Goal: Task Accomplishment & Management: Manage account settings

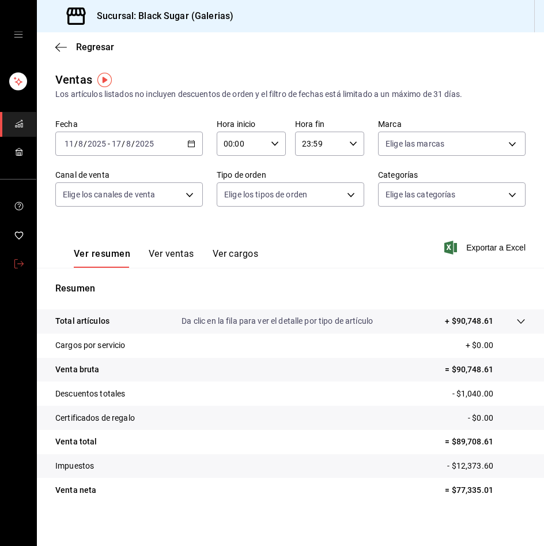
click at [23, 266] on icon "mailbox folders" at bounding box center [18, 263] width 9 height 9
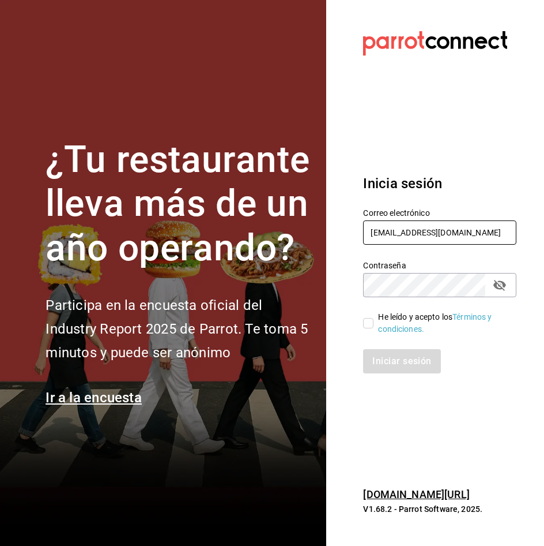
click at [397, 238] on input "[EMAIL_ADDRESS][DOMAIN_NAME]" at bounding box center [439, 232] width 153 height 24
type input "sanagustin_re@bs.com"
click at [371, 324] on input "He leído y acepto los Términos y condiciones." at bounding box center [368, 323] width 10 height 10
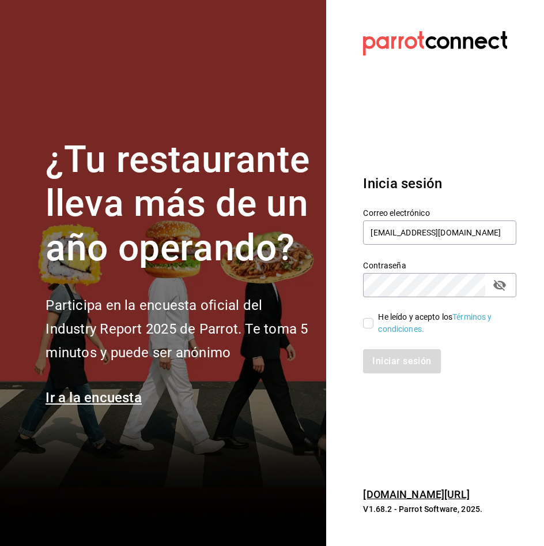
checkbox input "true"
click at [381, 363] on button "Iniciar sesión" at bounding box center [402, 361] width 78 height 24
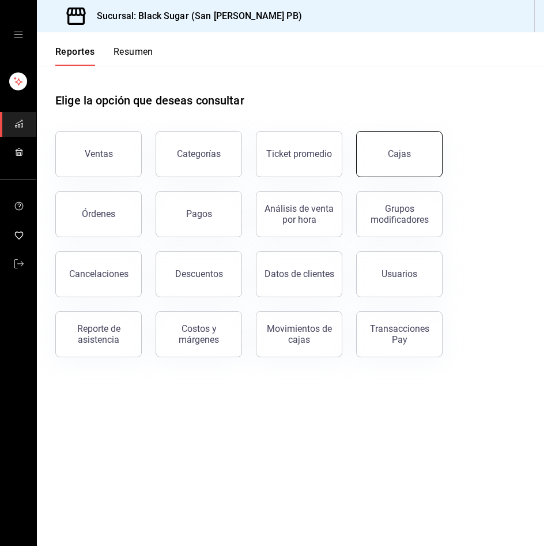
click at [378, 145] on button "Cajas" at bounding box center [399, 154] width 87 height 46
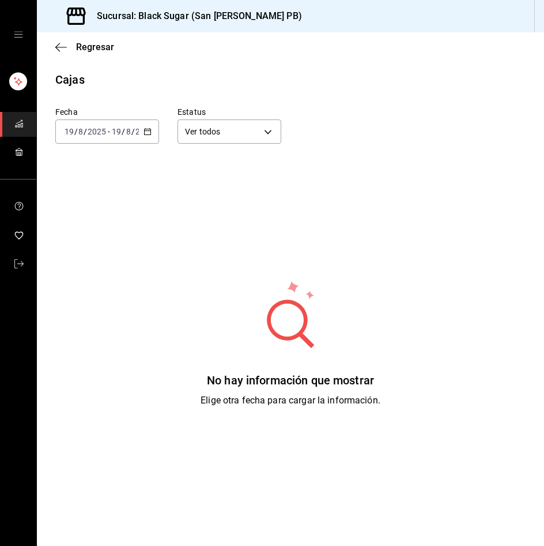
click at [93, 132] on input "2025" at bounding box center [97, 131] width 20 height 9
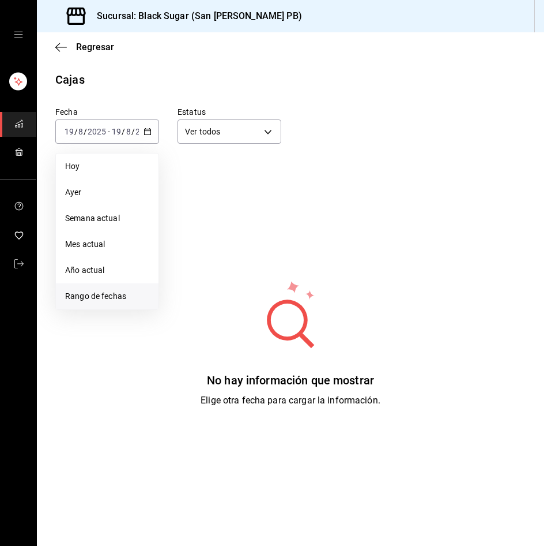
click at [86, 298] on span "Rango de fechas" at bounding box center [107, 296] width 84 height 12
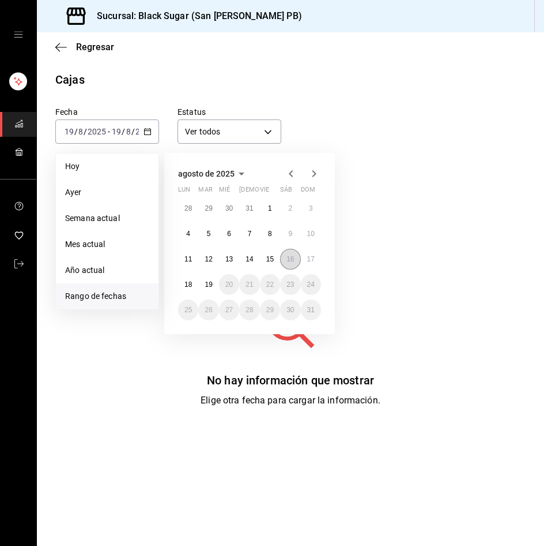
click at [291, 257] on abbr "16" at bounding box center [290, 259] width 7 height 8
click at [184, 284] on button "18" at bounding box center [188, 284] width 20 height 21
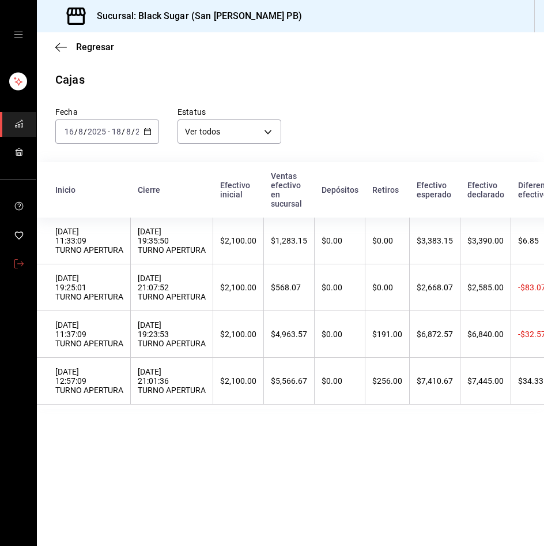
click at [21, 270] on span "mailbox folders" at bounding box center [18, 265] width 9 height 16
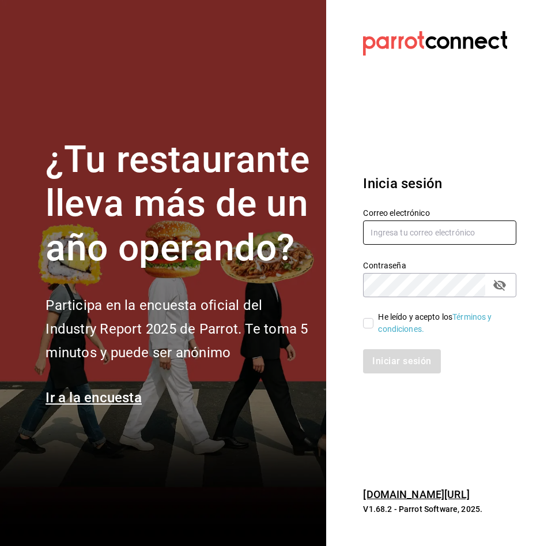
type input "sanagustin_re@bs.com"
drag, startPoint x: 371, startPoint y: 325, endPoint x: 360, endPoint y: 358, distance: 34.3
click at [370, 325] on input "He leído y acepto los Términos y condiciones." at bounding box center [368, 323] width 10 height 10
checkbox input "true"
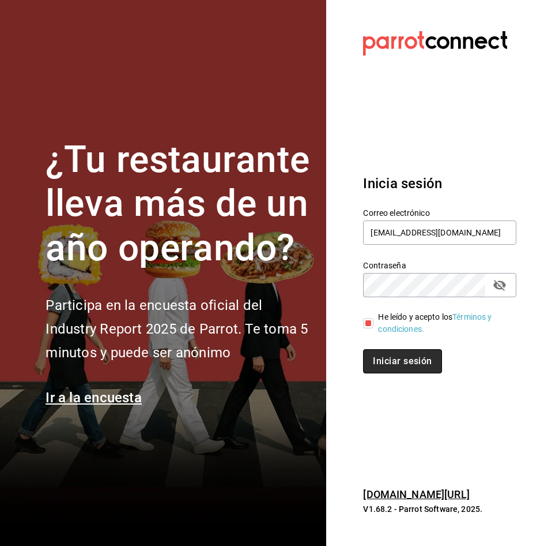
click at [372, 366] on button "Iniciar sesión" at bounding box center [402, 361] width 78 height 24
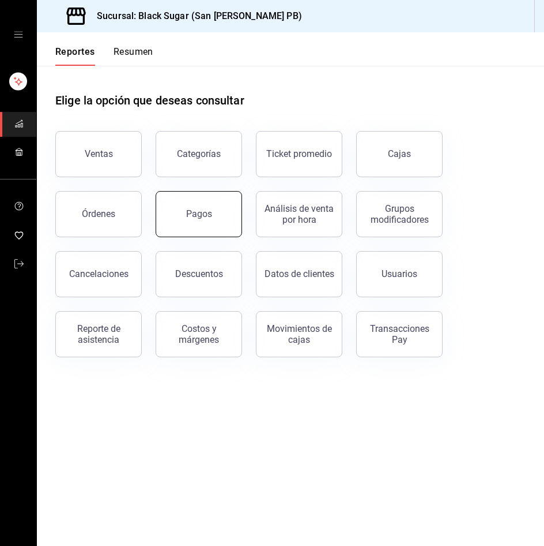
click at [201, 220] on button "Pagos" at bounding box center [199, 214] width 87 height 46
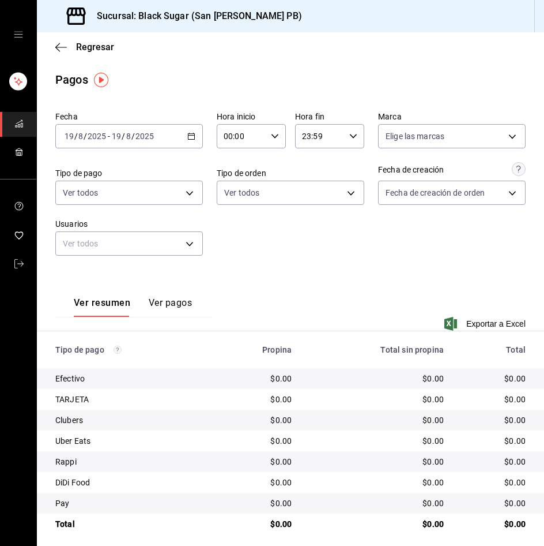
click at [106, 141] on input "2025" at bounding box center [97, 136] width 20 height 9
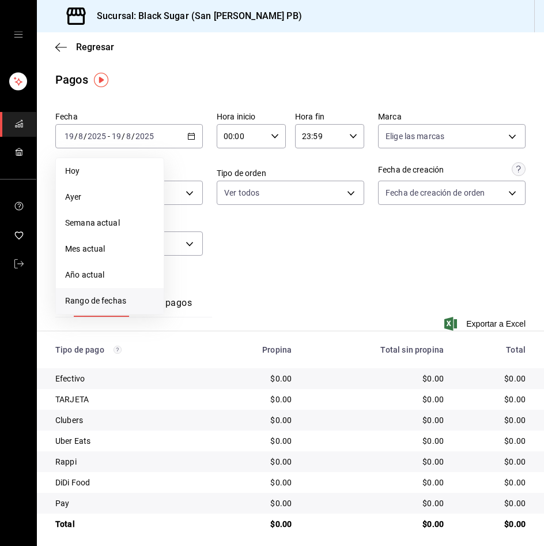
click at [110, 292] on li "Rango de fechas" at bounding box center [110, 301] width 108 height 26
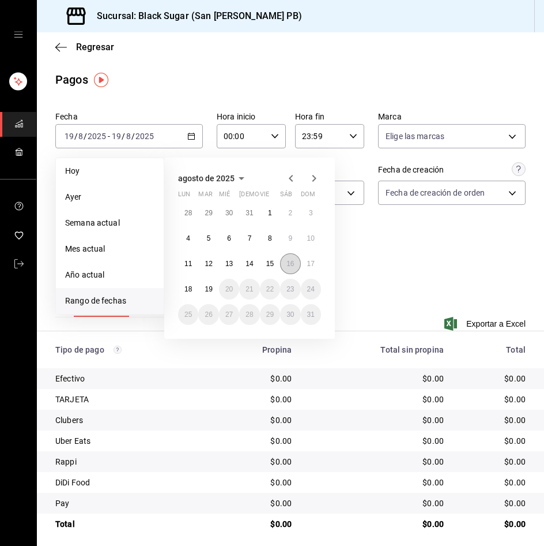
click at [290, 265] on abbr "16" at bounding box center [290, 264] width 7 height 8
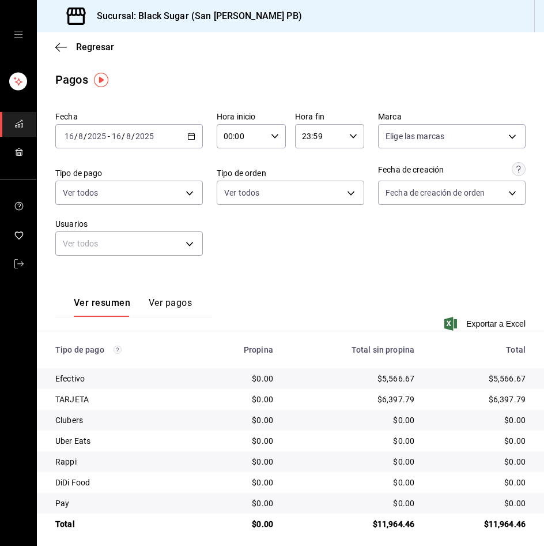
click at [89, 127] on div "2025-08-16 16 / 8 / 2025 - 2025-08-16 16 / 8 / 2025" at bounding box center [129, 136] width 148 height 24
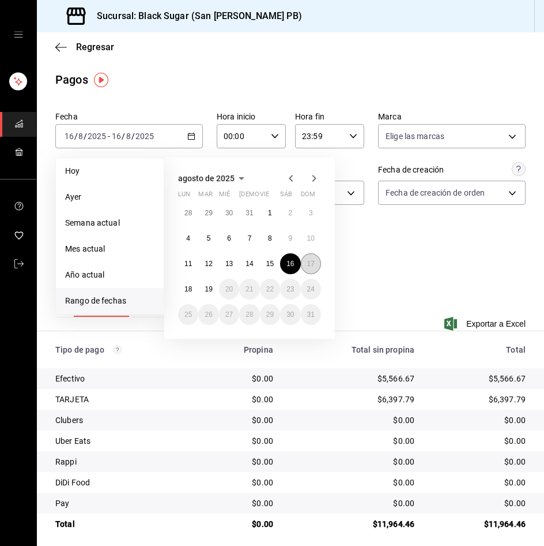
click at [307, 259] on button "17" at bounding box center [311, 263] width 20 height 21
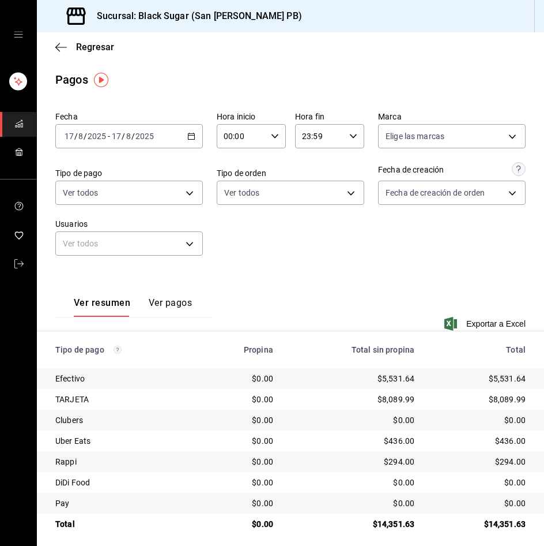
click at [106, 138] on input "2025" at bounding box center [97, 136] width 20 height 9
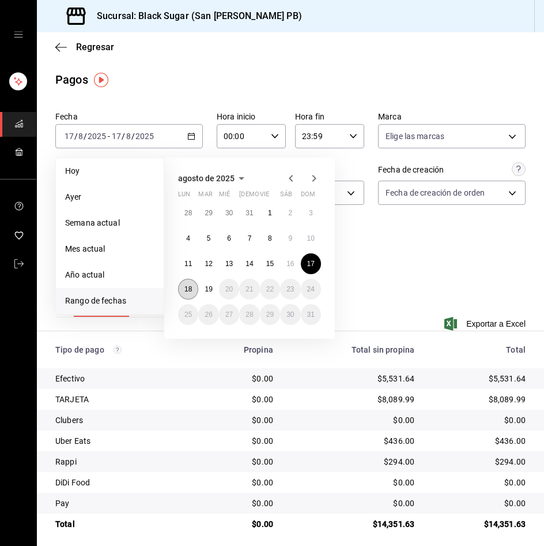
click at [187, 288] on abbr "18" at bounding box center [188, 289] width 7 height 8
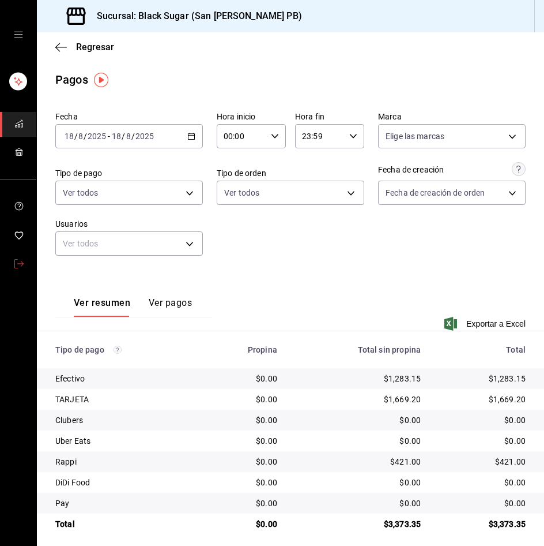
drag, startPoint x: 18, startPoint y: 257, endPoint x: 86, endPoint y: 284, distance: 73.3
click at [18, 257] on span "mailbox folders" at bounding box center [18, 265] width 9 height 16
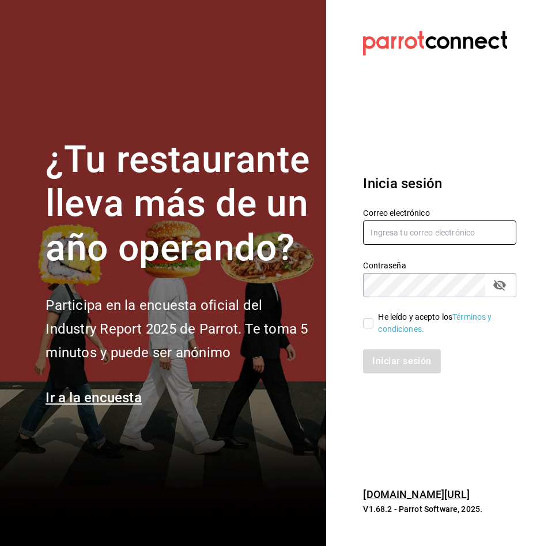
click at [420, 228] on input "text" at bounding box center [439, 232] width 153 height 24
click at [417, 228] on input "sanagustin_re@bs.com" at bounding box center [439, 232] width 153 height 24
type input "lafe_re@bs.com"
drag, startPoint x: 365, startPoint y: 321, endPoint x: 368, endPoint y: 330, distance: 9.7
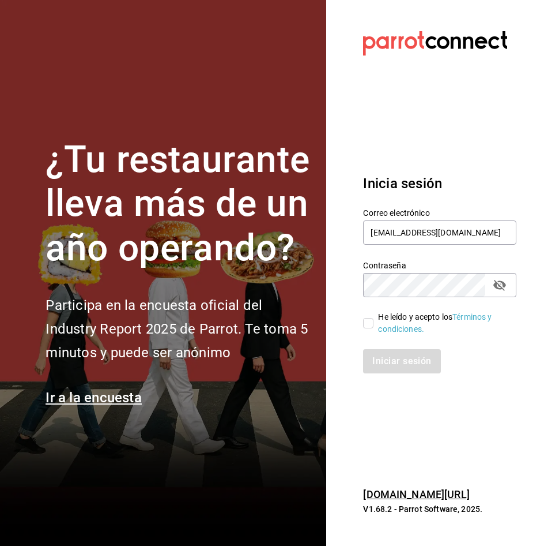
click at [365, 323] on input "He leído y acepto los Términos y condiciones." at bounding box center [368, 323] width 10 height 10
checkbox input "true"
click at [385, 356] on button "Iniciar sesión" at bounding box center [402, 361] width 78 height 24
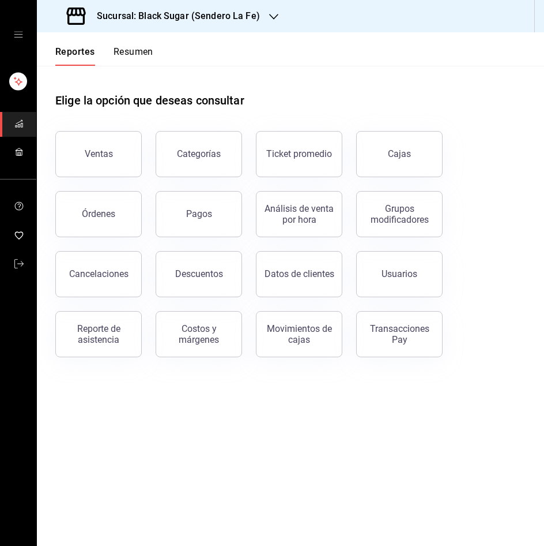
click at [406, 161] on button "Cajas" at bounding box center [399, 154] width 87 height 46
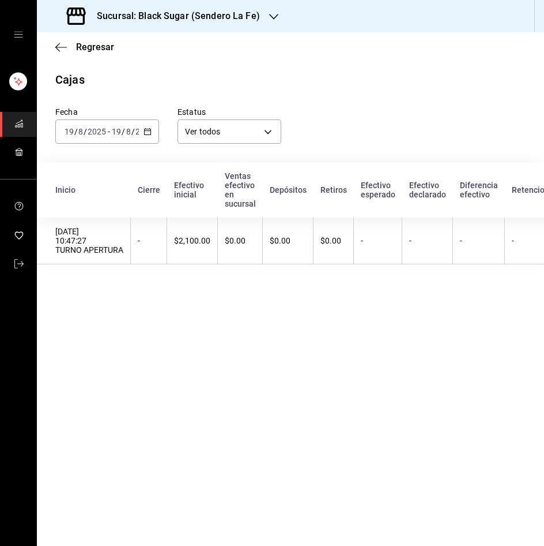
click at [104, 133] on input "2025" at bounding box center [97, 131] width 20 height 9
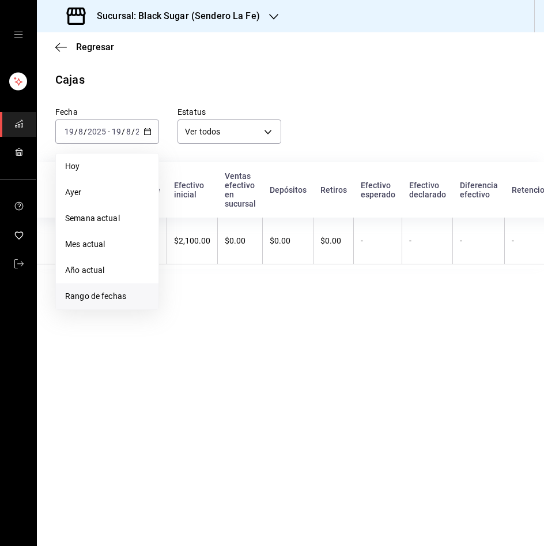
click at [109, 292] on span "Rango de fechas" at bounding box center [107, 296] width 84 height 12
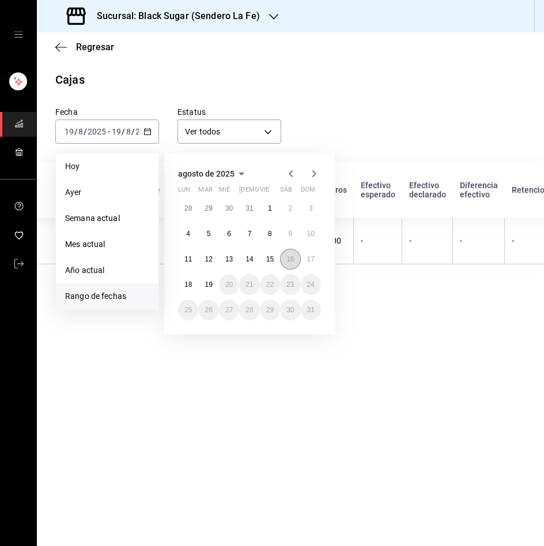
click at [288, 259] on abbr "16" at bounding box center [290, 259] width 7 height 8
click at [192, 280] on abbr "18" at bounding box center [188, 284] width 7 height 8
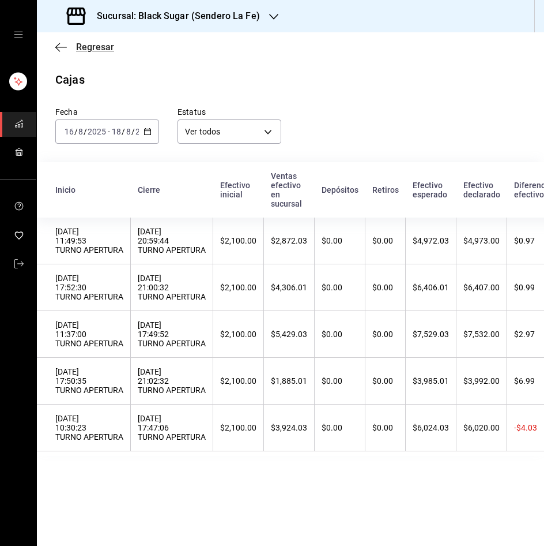
click at [93, 44] on span "Regresar" at bounding box center [95, 47] width 38 height 11
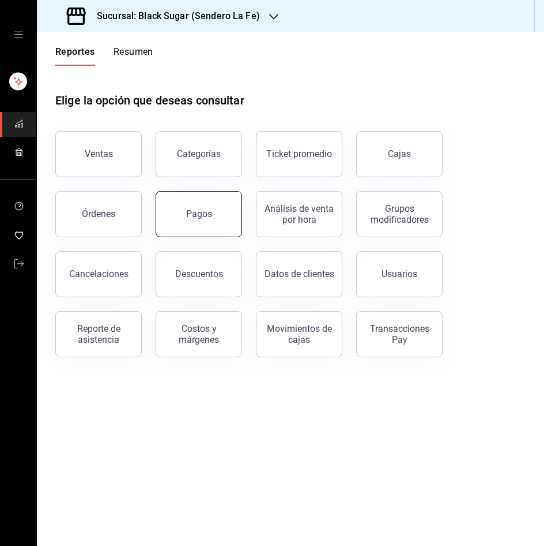
click at [198, 224] on button "Pagos" at bounding box center [199, 214] width 87 height 46
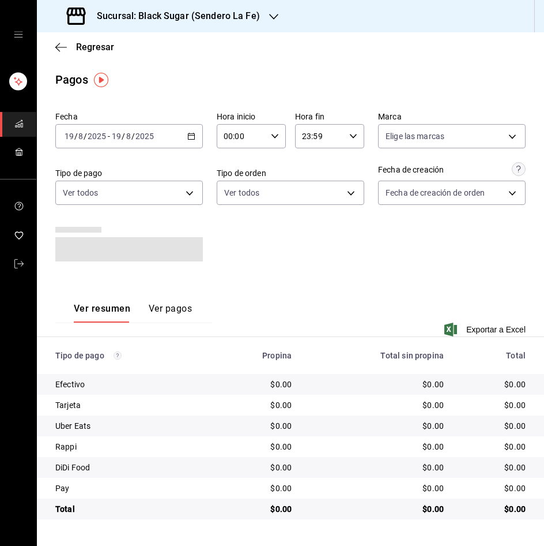
click at [109, 141] on span "-" at bounding box center [109, 136] width 2 height 9
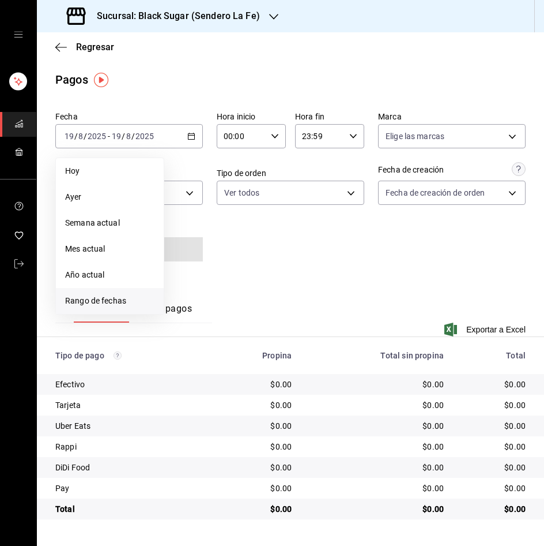
click at [129, 291] on li "Rango de fechas" at bounding box center [110, 301] width 108 height 26
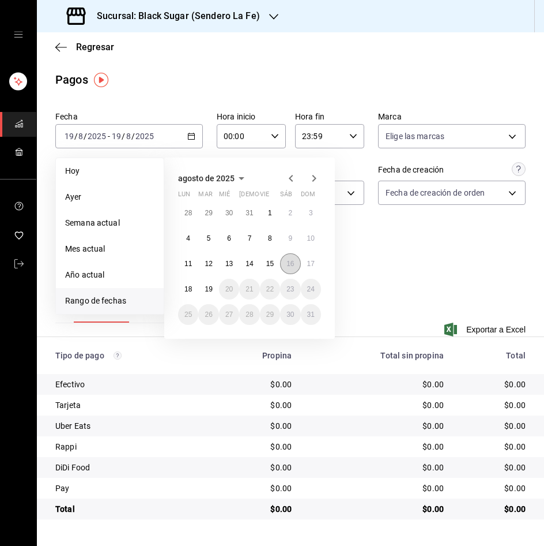
click at [291, 265] on abbr "16" at bounding box center [290, 264] width 7 height 8
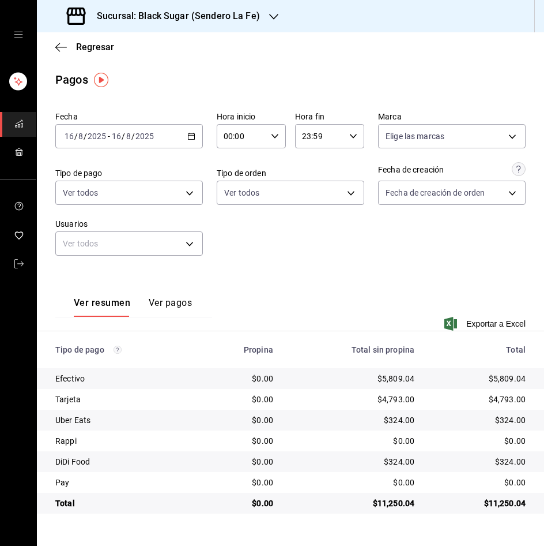
click at [132, 138] on span "/" at bounding box center [133, 136] width 3 height 9
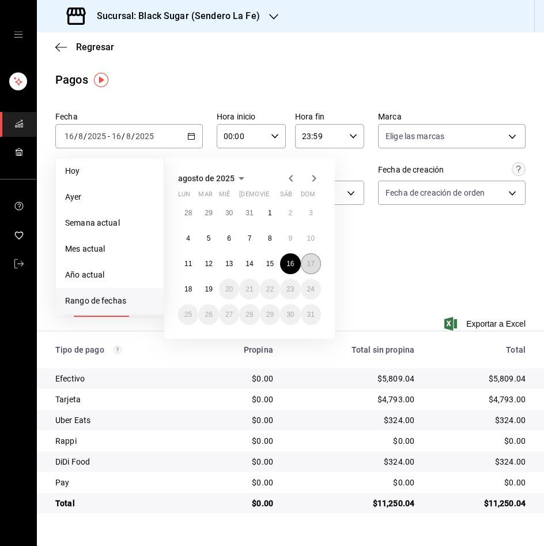
click at [310, 265] on abbr "17" at bounding box center [310, 264] width 7 height 8
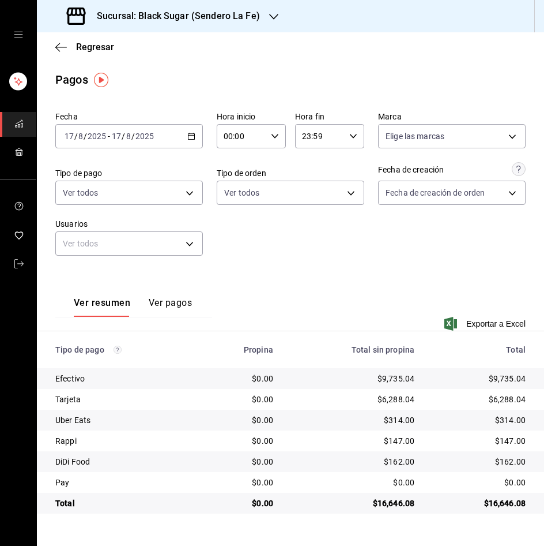
click at [103, 141] on div "2025-08-17 17 / 8 / 2025 - 2025-08-17 17 / 8 / 2025" at bounding box center [129, 136] width 148 height 24
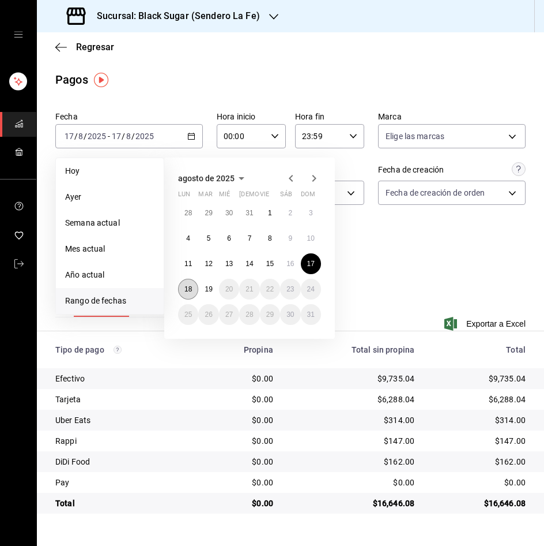
click at [188, 296] on button "18" at bounding box center [188, 289] width 20 height 21
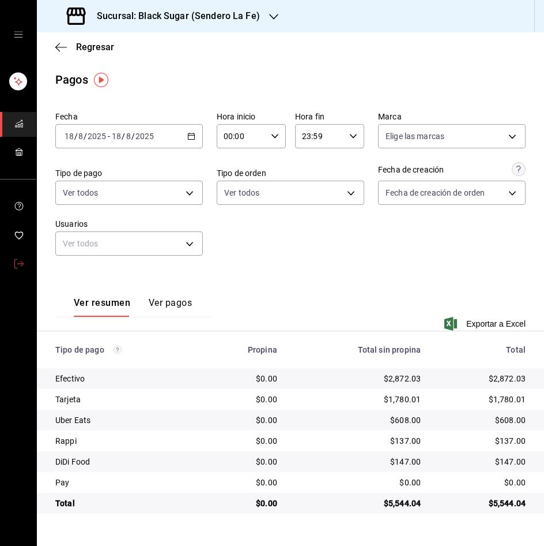
click at [19, 266] on icon "mailbox folders" at bounding box center [18, 263] width 9 height 9
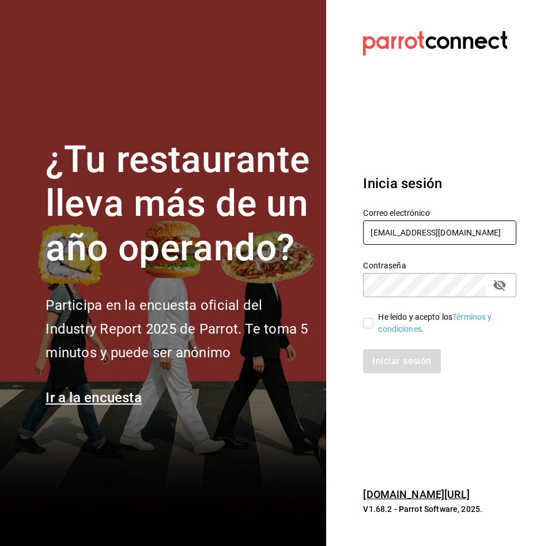
click at [411, 234] on input "lafe_re@bs.com" at bounding box center [439, 232] width 153 height 24
type input "apodaca_re@bs.com"
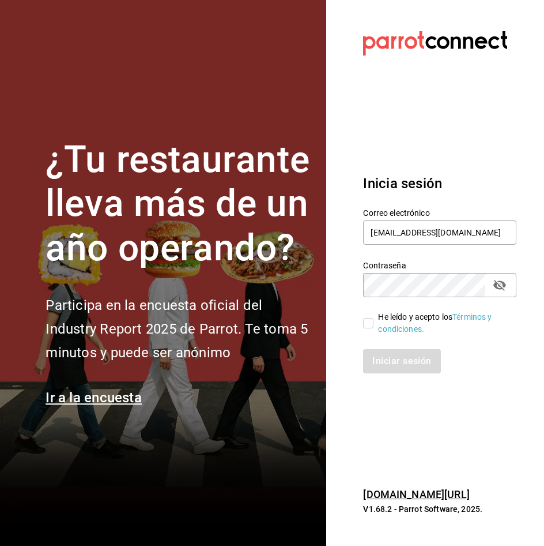
click at [367, 327] on input "He leído y acepto los Términos y condiciones." at bounding box center [368, 323] width 10 height 10
checkbox input "true"
click at [381, 354] on button "Iniciar sesión" at bounding box center [402, 361] width 78 height 24
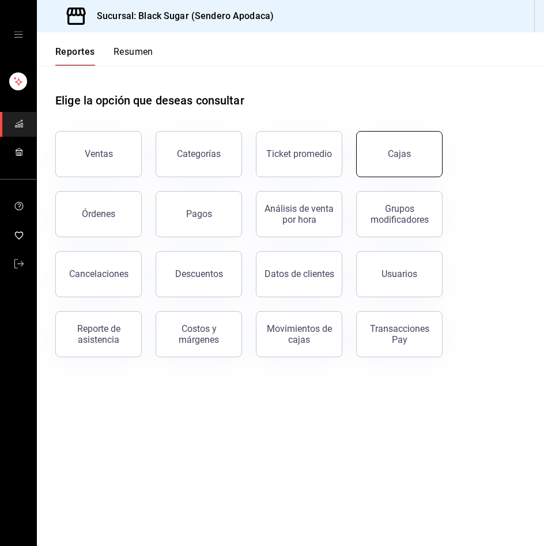
click at [374, 170] on button "Cajas" at bounding box center [399, 154] width 87 height 46
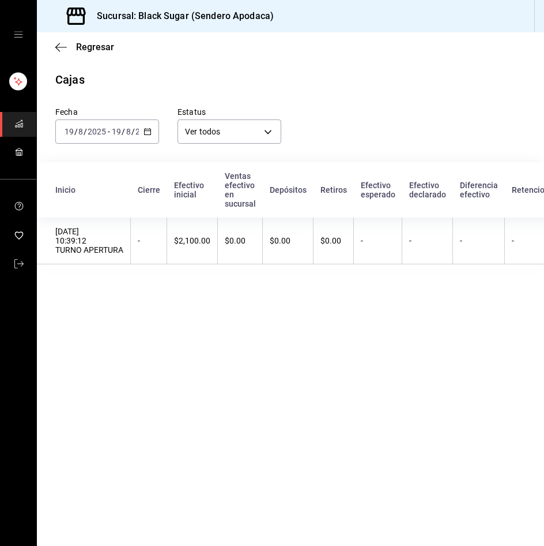
click at [110, 133] on div "[DATE] [DATE]" at bounding box center [132, 131] width 45 height 9
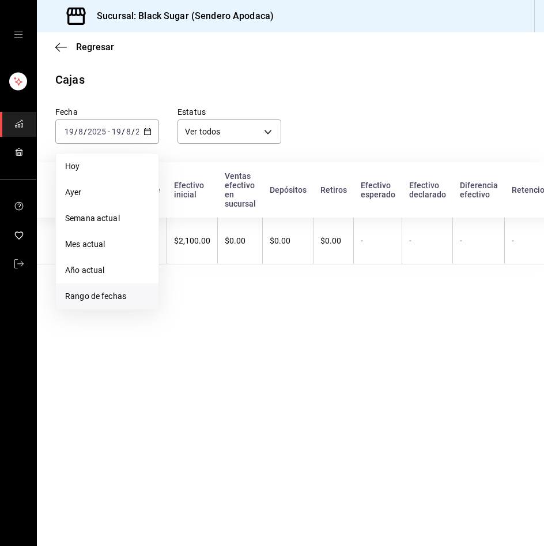
click at [102, 302] on span "Rango de fechas" at bounding box center [107, 296] width 84 height 12
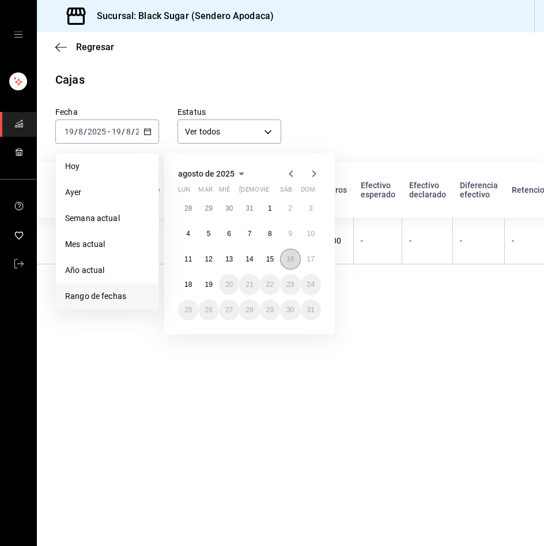
click at [293, 262] on abbr "16" at bounding box center [290, 259] width 7 height 8
click at [183, 288] on button "18" at bounding box center [188, 284] width 20 height 21
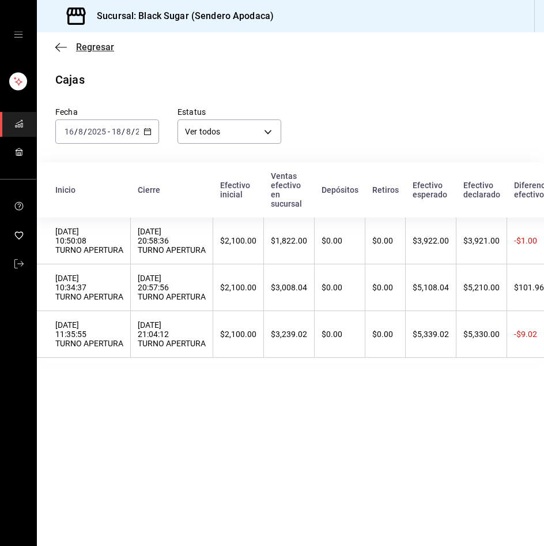
click at [92, 45] on span "Regresar" at bounding box center [95, 47] width 38 height 11
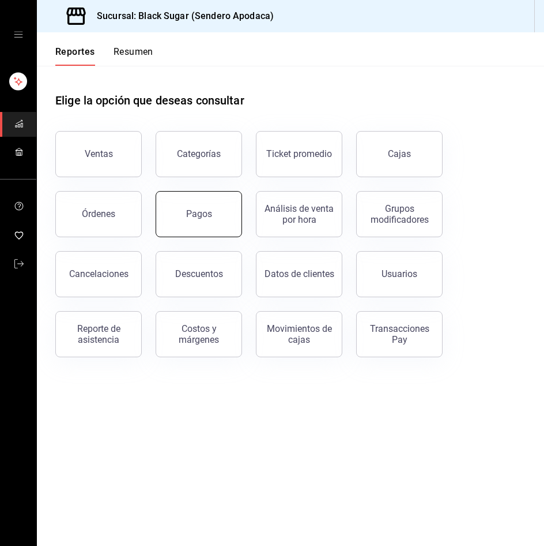
click at [198, 202] on button "Pagos" at bounding box center [199, 214] width 87 height 46
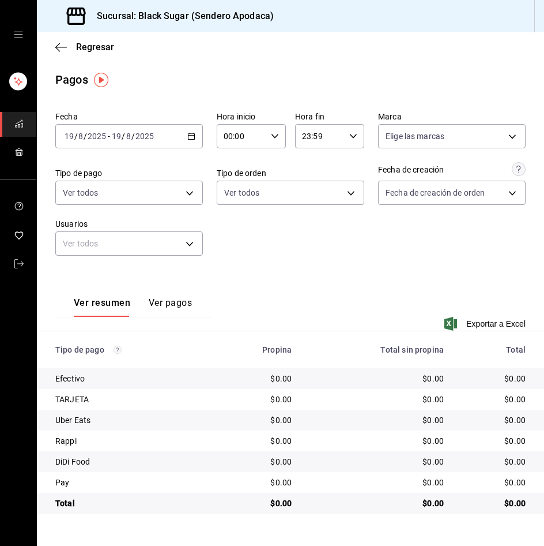
click at [98, 134] on input "2025" at bounding box center [97, 136] width 20 height 9
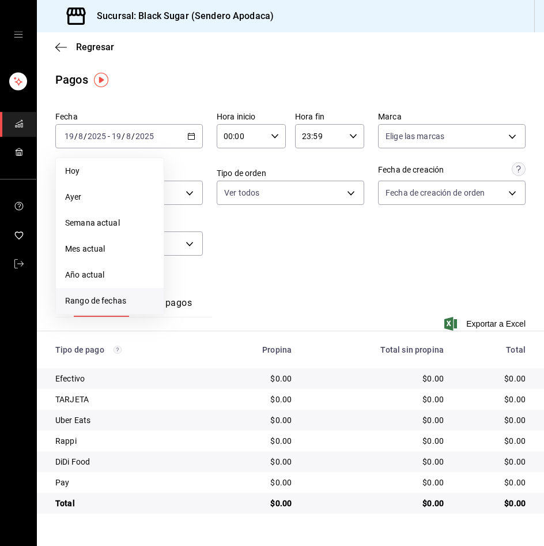
click at [125, 296] on li "Rango de fechas" at bounding box center [110, 301] width 108 height 26
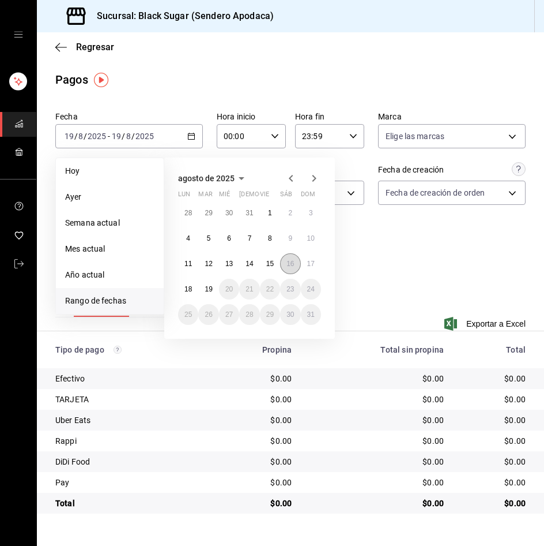
click at [288, 264] on abbr "16" at bounding box center [290, 264] width 7 height 8
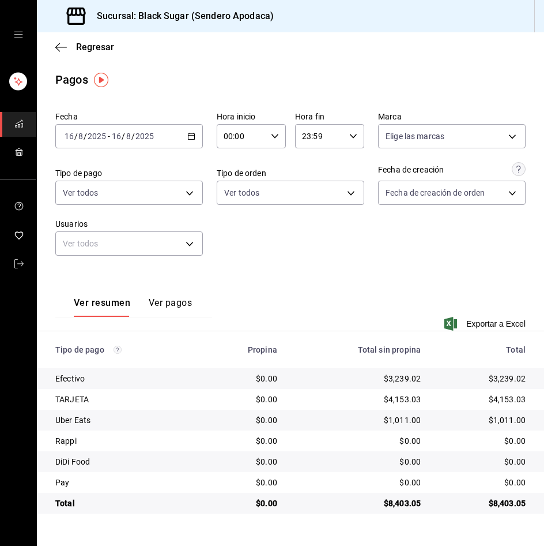
click at [100, 141] on input "2025" at bounding box center [97, 136] width 20 height 9
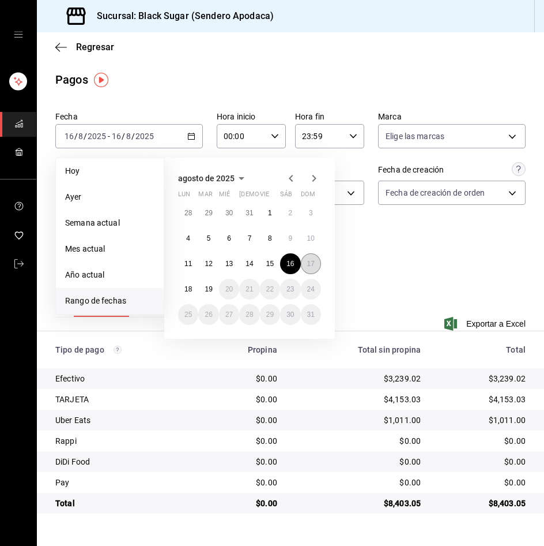
click at [308, 265] on abbr "17" at bounding box center [310, 264] width 7 height 8
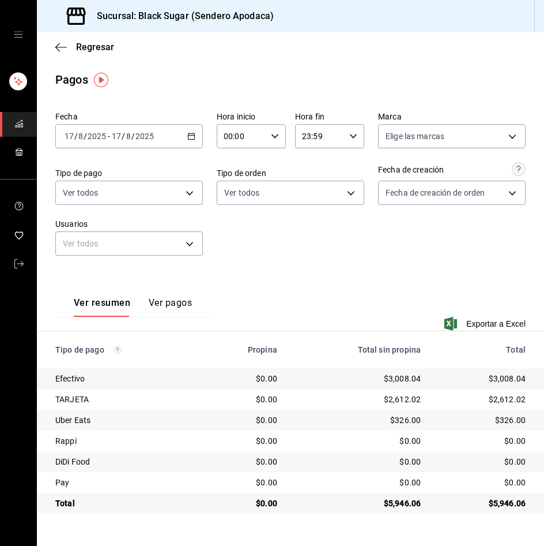
click at [126, 144] on div "2025-08-17 17 / 8 / 2025 - 2025-08-17 17 / 8 / 2025" at bounding box center [129, 136] width 148 height 24
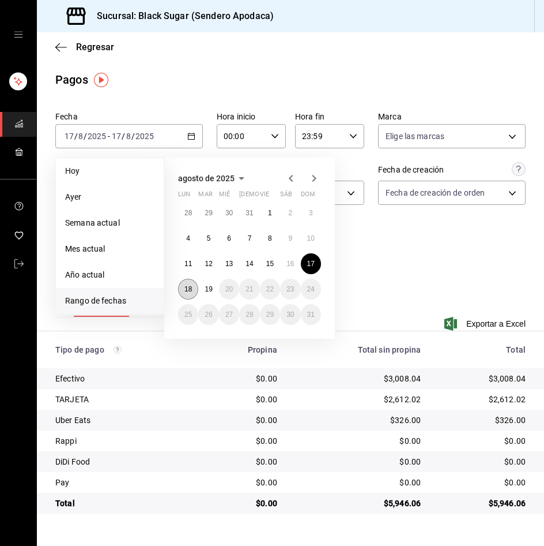
click at [185, 290] on abbr "18" at bounding box center [188, 289] width 7 height 8
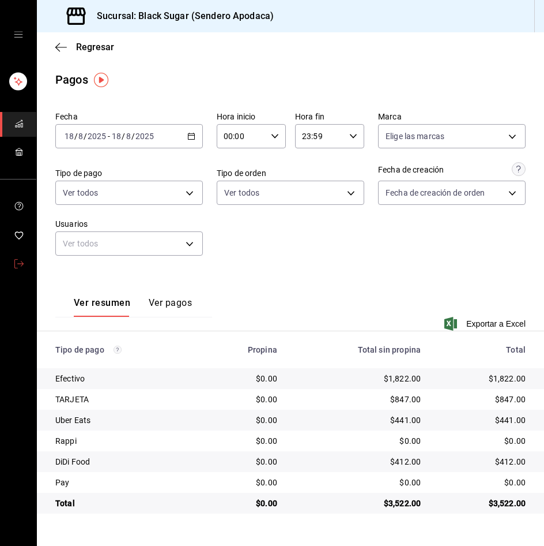
click at [24, 261] on link "mailbox folders" at bounding box center [18, 264] width 36 height 25
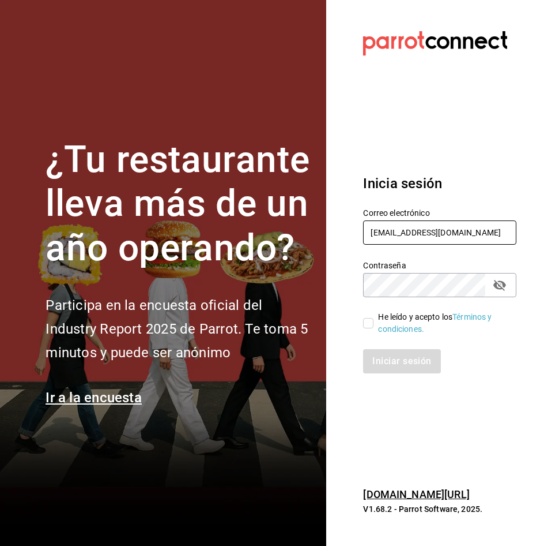
click at [392, 234] on input "apodaca_re@bs.com" at bounding box center [439, 232] width 153 height 24
click at [392, 232] on input "apodaca_re@bs.com" at bounding box center [439, 232] width 153 height 24
type input "[EMAIL_ADDRESS][DOMAIN_NAME]"
drag, startPoint x: 372, startPoint y: 321, endPoint x: 373, endPoint y: 356, distance: 35.2
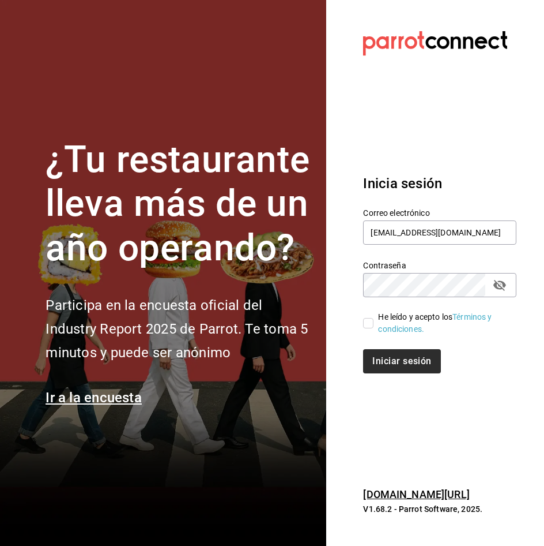
click at [369, 323] on input "He leído y acepto los Términos y condiciones." at bounding box center [368, 323] width 10 height 10
checkbox input "true"
click at [381, 365] on button "Iniciar sesión" at bounding box center [402, 361] width 78 height 24
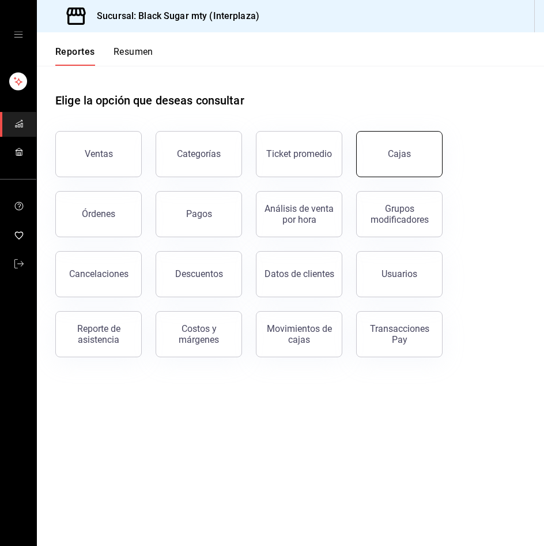
click at [412, 169] on button "Cajas" at bounding box center [399, 154] width 87 height 46
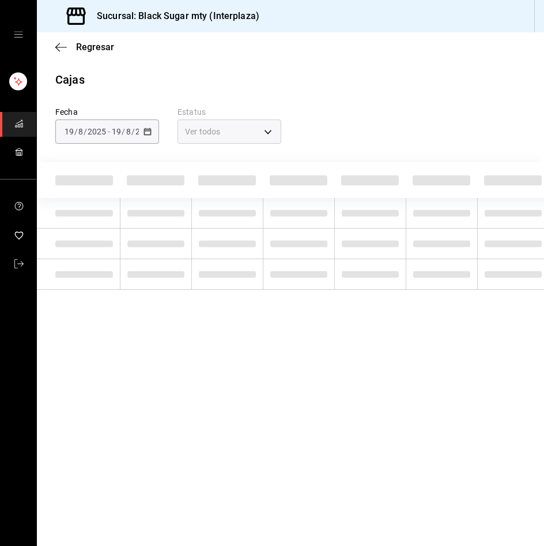
click at [108, 134] on span "-" at bounding box center [109, 131] width 2 height 9
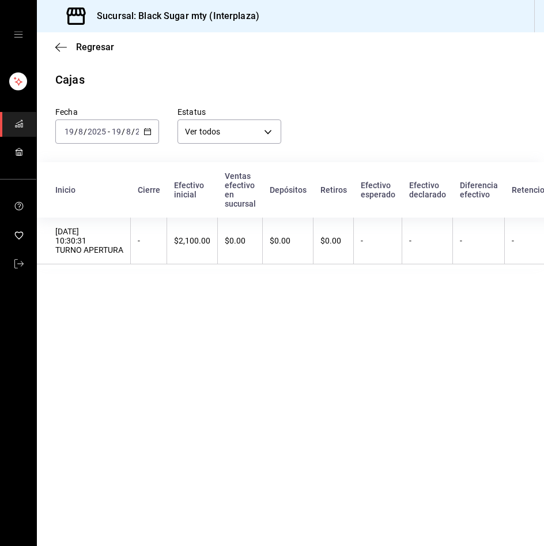
click at [105, 134] on input "2025" at bounding box center [97, 131] width 20 height 9
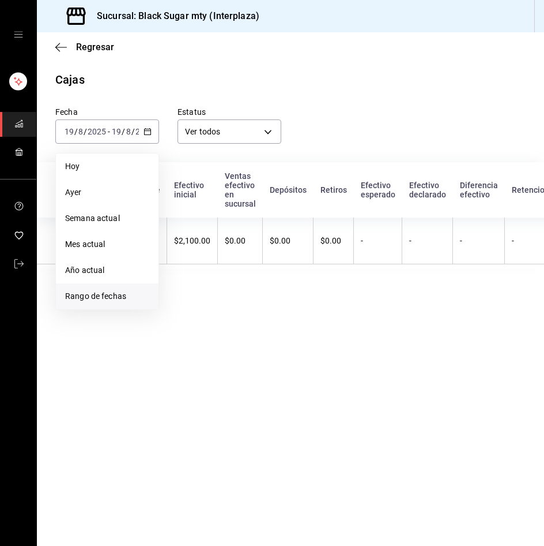
click at [104, 304] on li "Rango de fechas" at bounding box center [107, 296] width 103 height 26
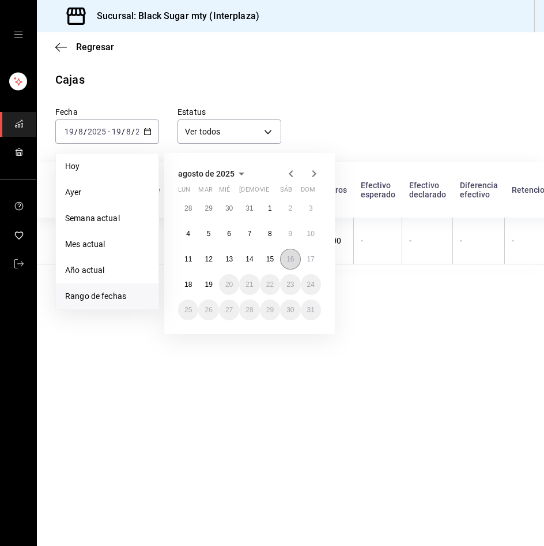
click at [296, 260] on button "16" at bounding box center [290, 259] width 20 height 21
click at [183, 291] on button "18" at bounding box center [188, 284] width 20 height 21
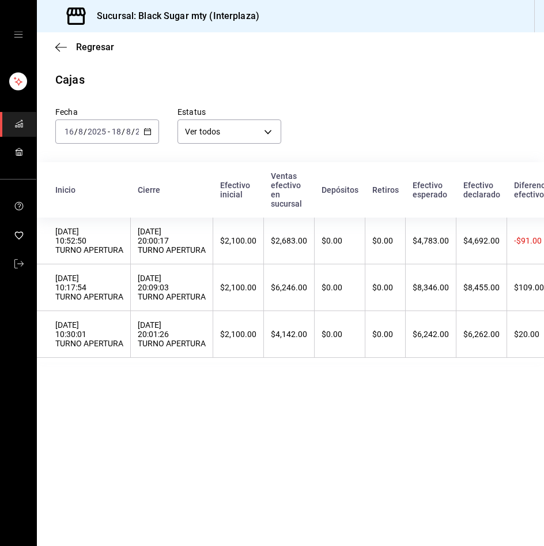
click at [95, 126] on div "[DATE] [DATE] - [DATE] [DATE]" at bounding box center [107, 131] width 104 height 24
click at [97, 32] on div "Regresar" at bounding box center [291, 46] width 508 height 29
click at [99, 47] on span "Regresar" at bounding box center [95, 47] width 38 height 11
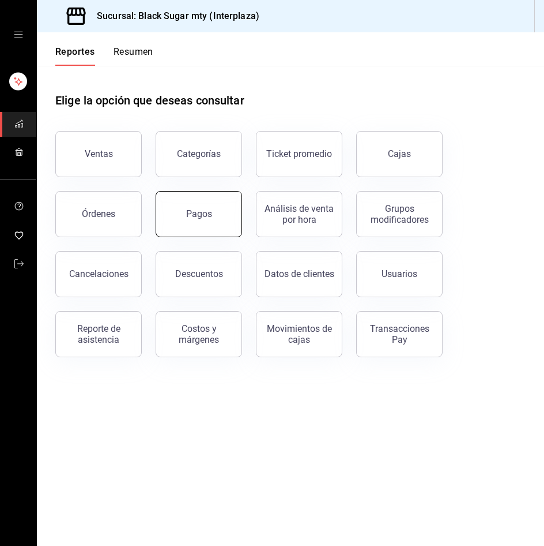
click at [198, 211] on div "Pagos" at bounding box center [199, 213] width 26 height 11
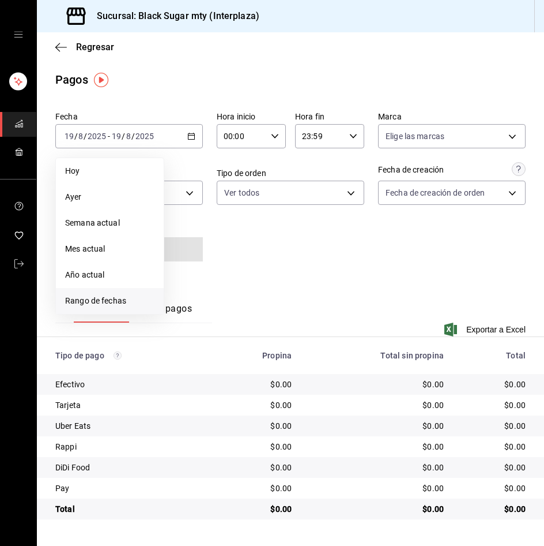
click at [121, 303] on span "Rango de fechas" at bounding box center [109, 301] width 89 height 12
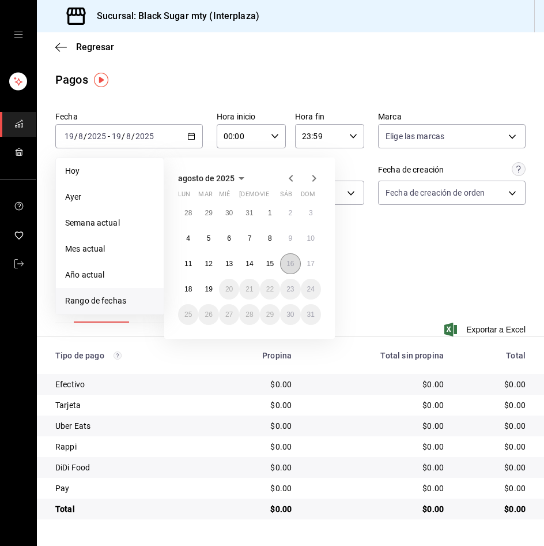
click at [294, 264] on abbr "16" at bounding box center [290, 264] width 7 height 8
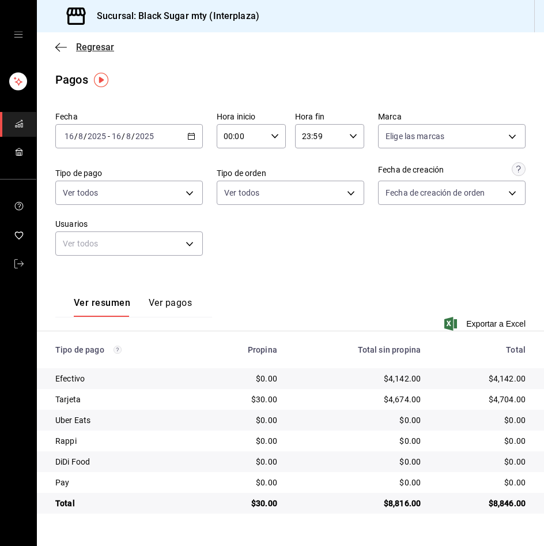
click at [99, 52] on span "Regresar" at bounding box center [95, 47] width 38 height 11
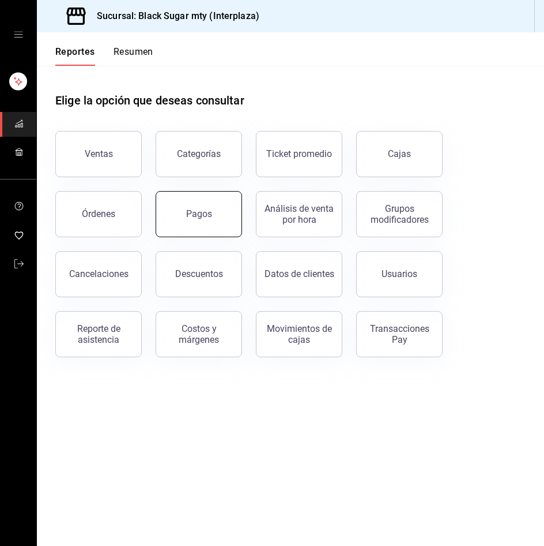
click at [199, 235] on div "Pagos" at bounding box center [192, 207] width 100 height 60
click at [170, 215] on button "Pagos" at bounding box center [199, 214] width 87 height 46
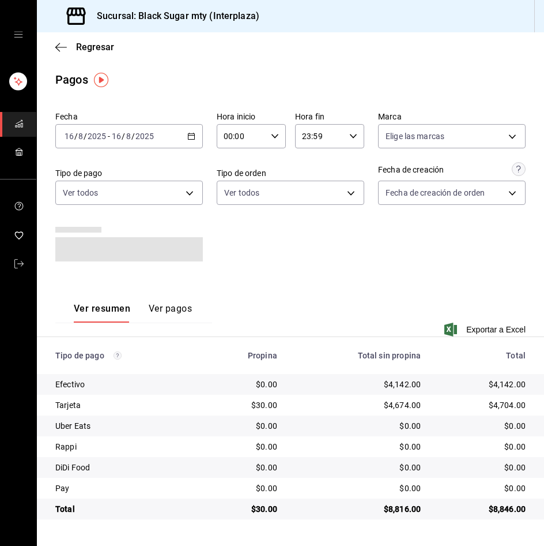
click at [84, 120] on label "Fecha" at bounding box center [129, 116] width 148 height 8
click at [91, 138] on input "2025" at bounding box center [97, 136] width 20 height 9
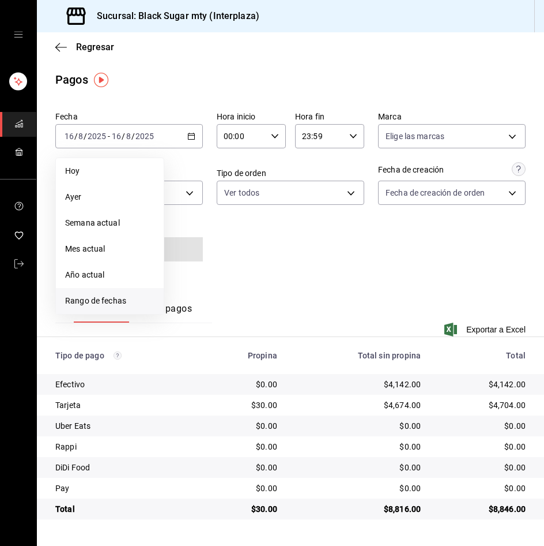
click at [132, 298] on span "Rango de fechas" at bounding box center [109, 301] width 89 height 12
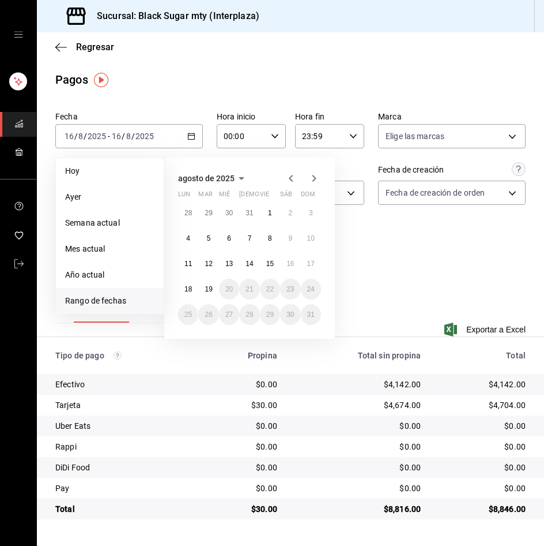
click at [323, 261] on div "[DATE] lun mar mié jue vie sáb dom 28 29 30 31 1 2 3 4 5 6 7 8 9 10 11 12 13 14…" at bounding box center [249, 247] width 171 height 181
click at [318, 262] on button "17" at bounding box center [311, 263] width 20 height 21
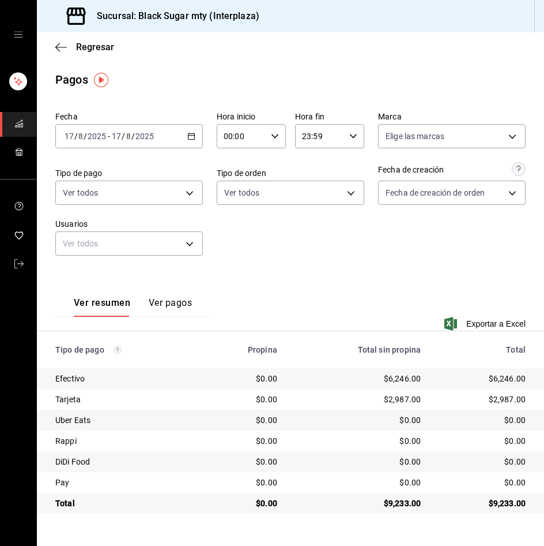
click at [95, 134] on input "2025" at bounding box center [97, 136] width 20 height 9
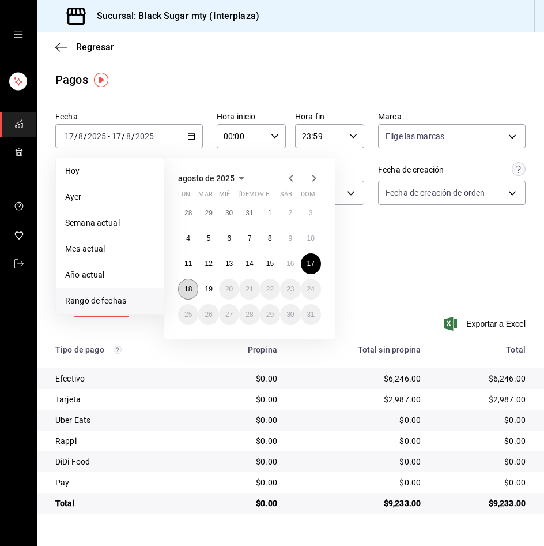
click at [182, 285] on button "18" at bounding box center [188, 289] width 20 height 21
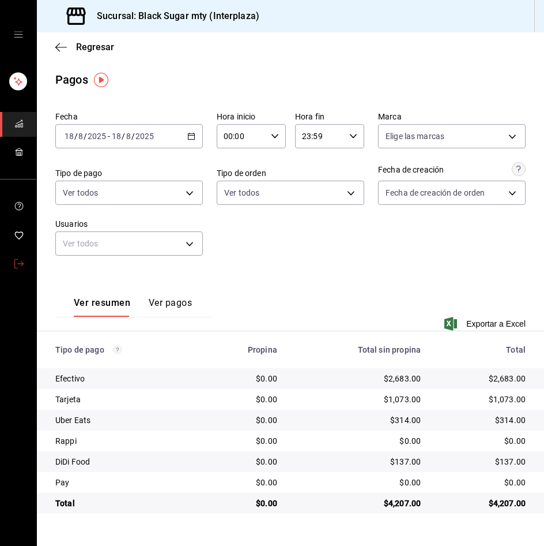
click at [22, 265] on icon "mailbox folders" at bounding box center [18, 263] width 9 height 9
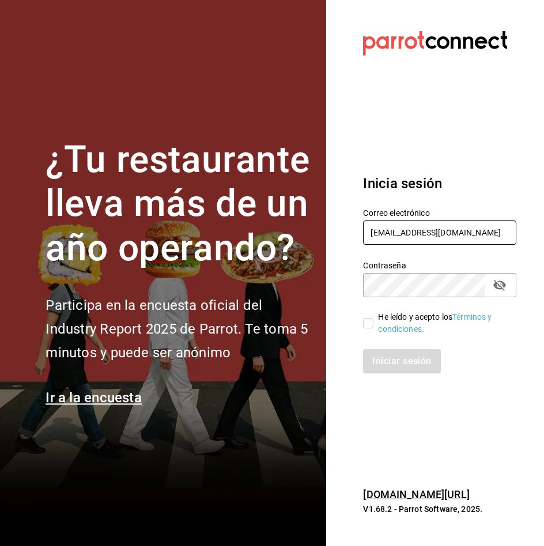
click at [425, 230] on input "[EMAIL_ADDRESS][DOMAIN_NAME]" at bounding box center [439, 232] width 153 height 24
type input "[EMAIL_ADDRESS][DOMAIN_NAME]"
drag, startPoint x: 369, startPoint y: 327, endPoint x: 393, endPoint y: 367, distance: 46.9
click at [370, 326] on input "He leído y acepto los Términos y condiciones." at bounding box center [368, 323] width 10 height 10
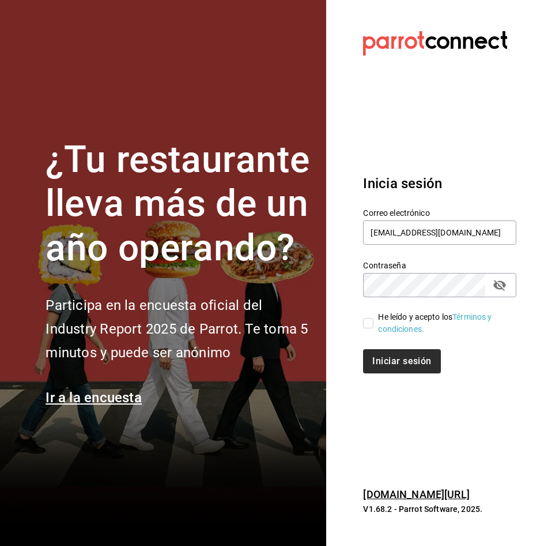
checkbox input "true"
click at [397, 372] on button "Iniciar sesión" at bounding box center [402, 361] width 78 height 24
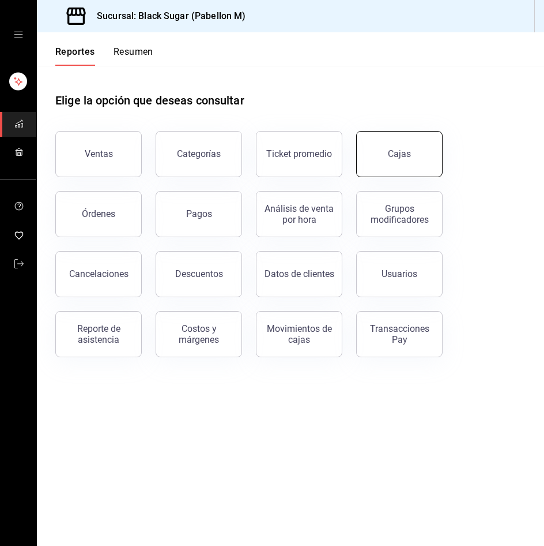
click at [398, 167] on button "Cajas" at bounding box center [399, 154] width 87 height 46
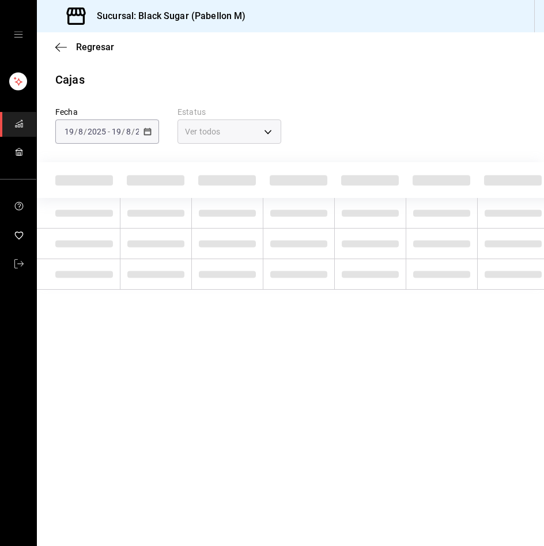
click at [131, 137] on div "[DATE] [DATE] - [DATE] [DATE]" at bounding box center [107, 131] width 104 height 24
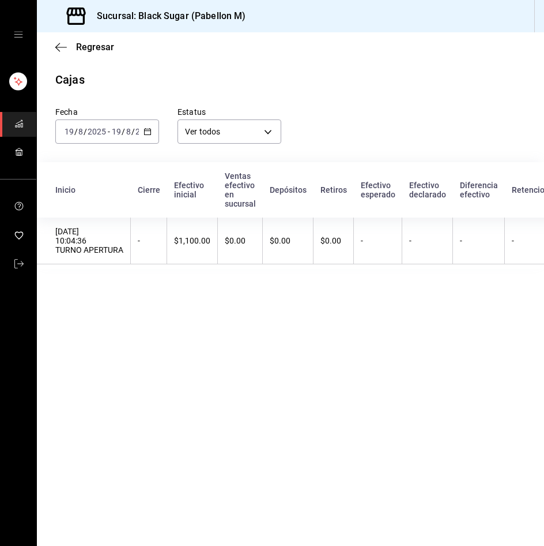
click at [115, 132] on input "19" at bounding box center [116, 131] width 10 height 9
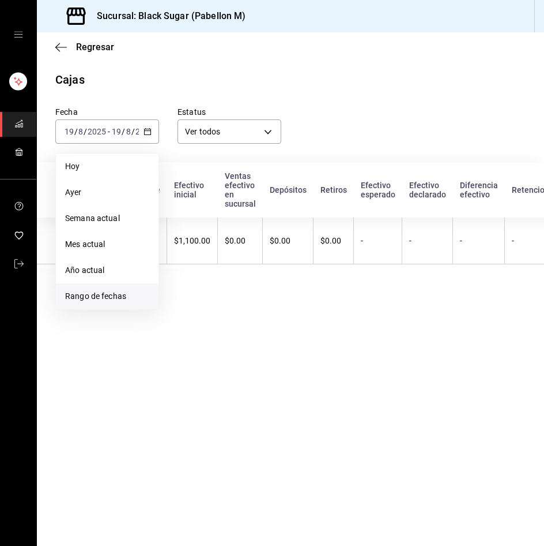
click at [104, 294] on span "Rango de fechas" at bounding box center [107, 296] width 84 height 12
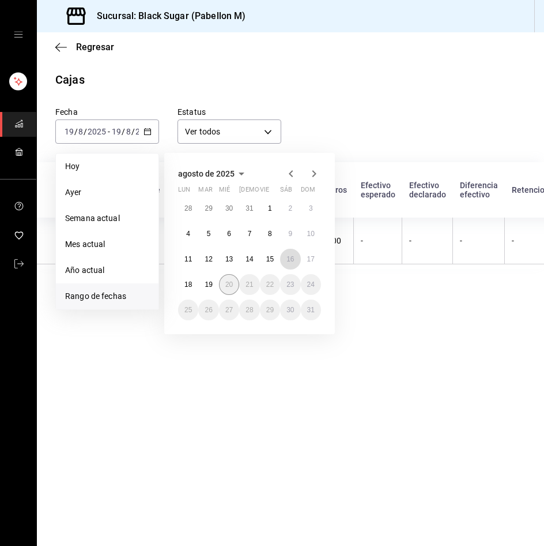
drag, startPoint x: 298, startPoint y: 256, endPoint x: 220, endPoint y: 288, distance: 84.3
click at [297, 258] on button "16" at bounding box center [290, 259] width 20 height 21
click at [180, 288] on button "18" at bounding box center [188, 284] width 20 height 21
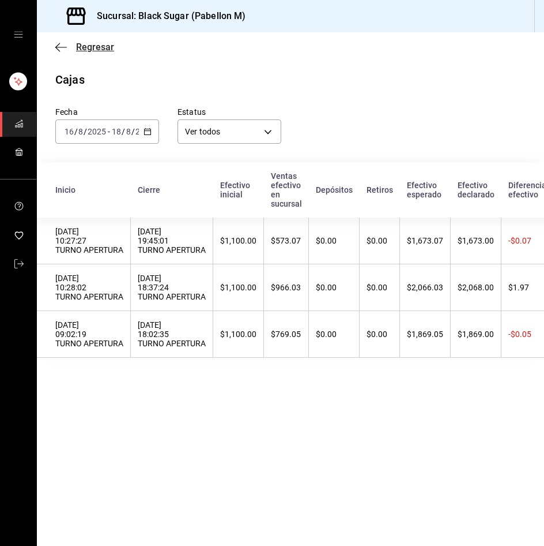
click at [88, 52] on span "Regresar" at bounding box center [95, 47] width 38 height 11
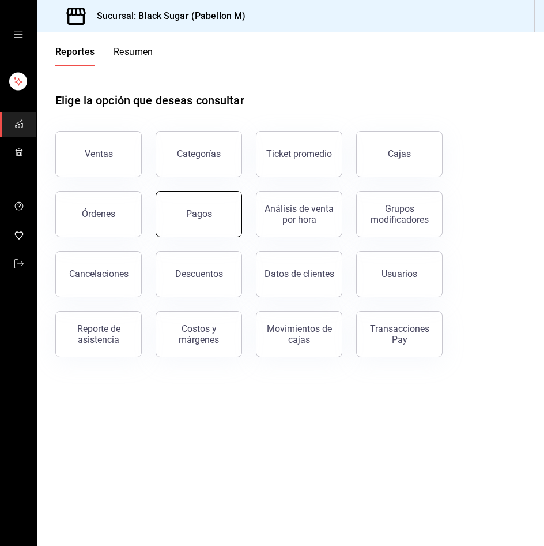
click at [186, 210] on button "Pagos" at bounding box center [199, 214] width 87 height 46
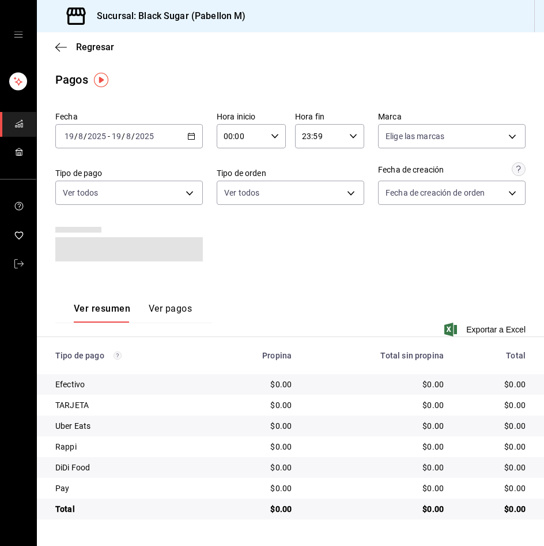
click at [82, 129] on div "2025-08-19 19 / 8 / 2025 - 2025-08-19 19 / 8 / 2025" at bounding box center [129, 136] width 148 height 24
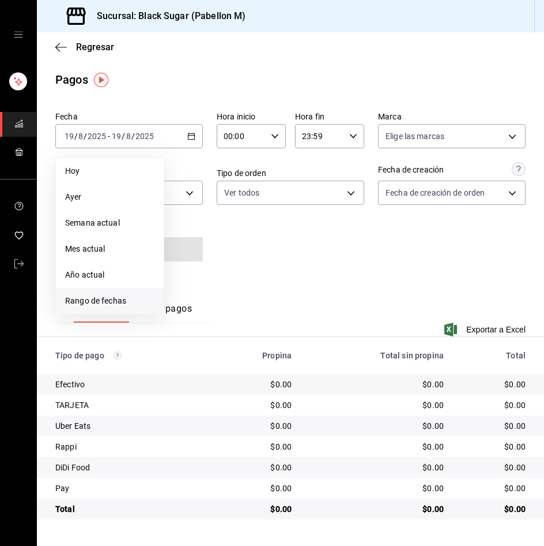
click at [114, 301] on span "Rango de fechas" at bounding box center [109, 301] width 89 height 12
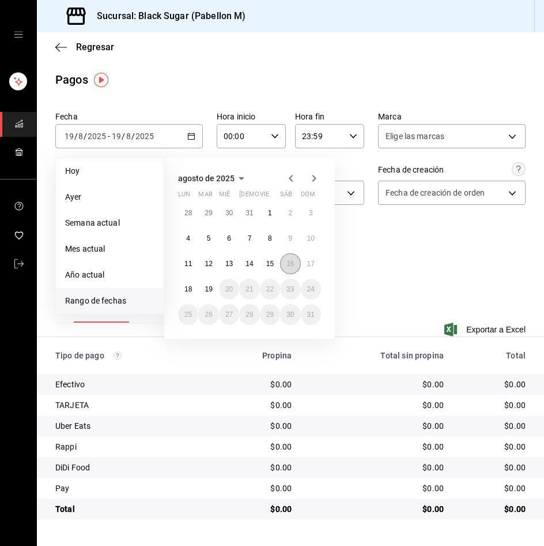
click at [287, 270] on button "16" at bounding box center [290, 263] width 20 height 21
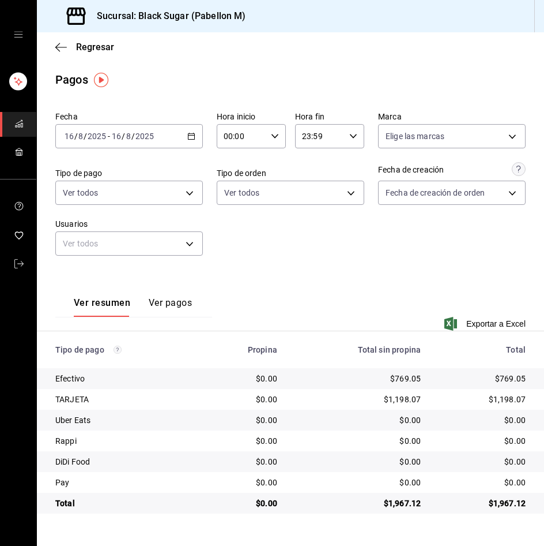
click at [152, 133] on input "2025" at bounding box center [145, 136] width 20 height 9
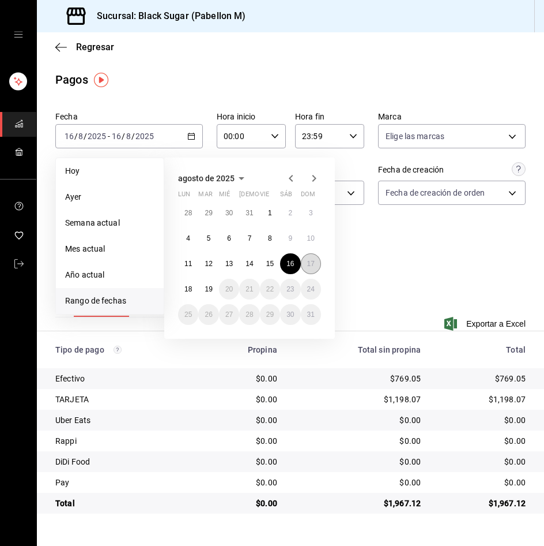
click at [310, 266] on abbr "17" at bounding box center [310, 264] width 7 height 8
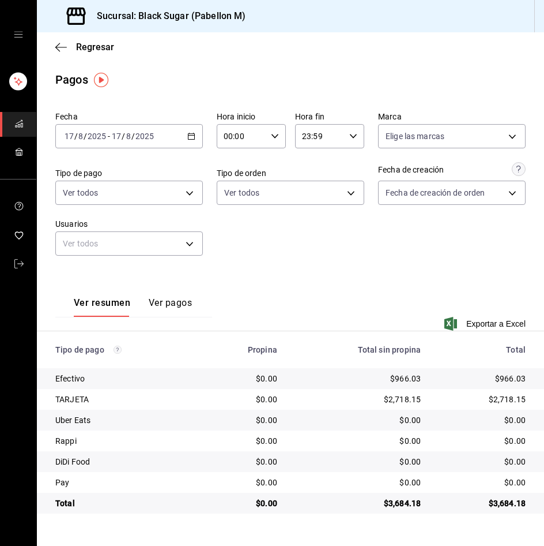
click at [118, 144] on div "2025-08-17 17 / 8 / 2025 - 2025-08-17 17 / 8 / 2025" at bounding box center [129, 136] width 148 height 24
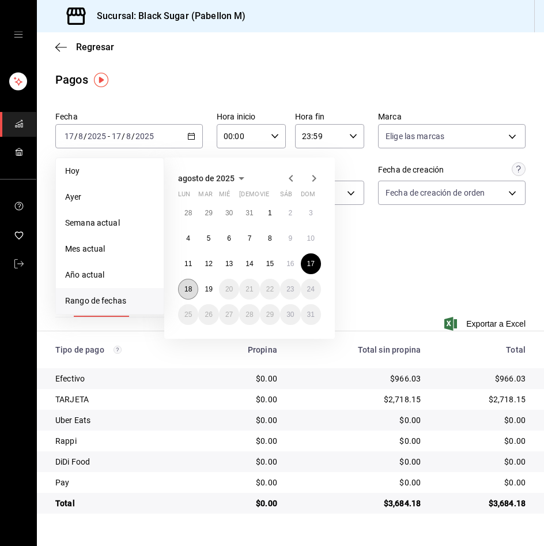
click at [185, 288] on abbr "18" at bounding box center [188, 289] width 7 height 8
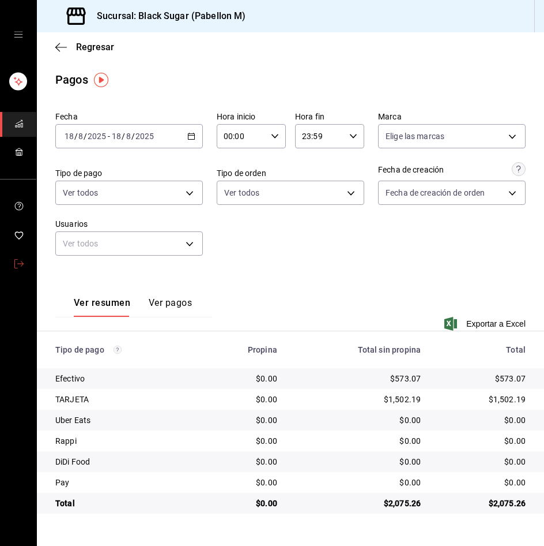
click at [12, 256] on link "mailbox folders" at bounding box center [18, 264] width 36 height 25
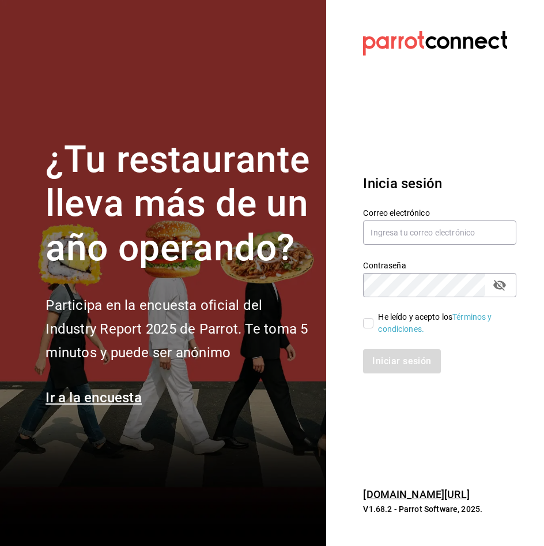
click at [421, 247] on div "Contraseña Contraseña" at bounding box center [433, 271] width 167 height 51
click at [423, 238] on input "pabellon_re@bs.com" at bounding box center [439, 232] width 153 height 24
type input "anahuac_re@bs.com"
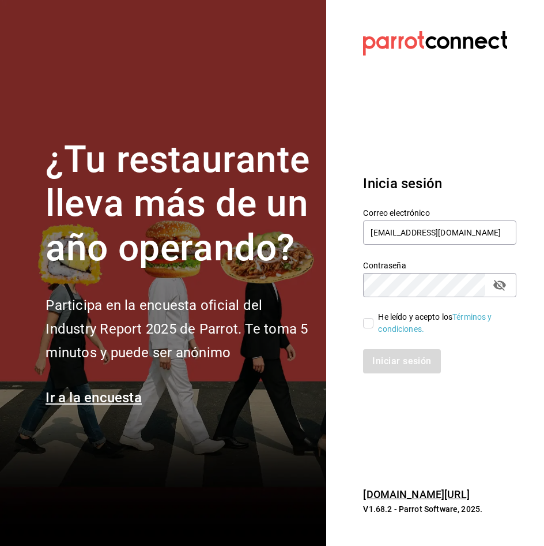
click at [370, 321] on input "He leído y acepto los Términos y condiciones." at bounding box center [368, 323] width 10 height 10
checkbox input "true"
click at [400, 369] on button "Iniciar sesión" at bounding box center [402, 361] width 78 height 24
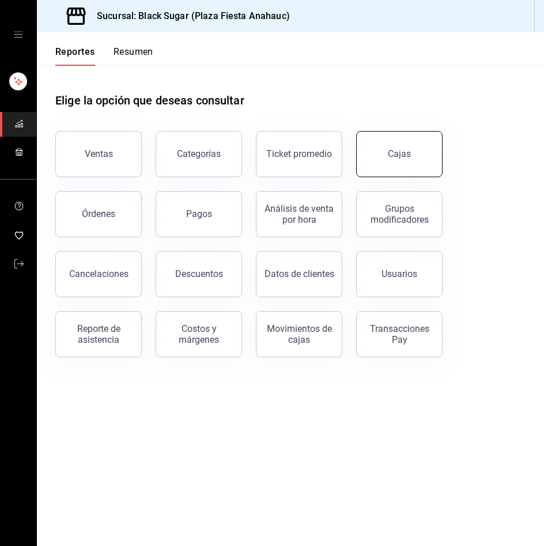
click at [399, 140] on button "Cajas" at bounding box center [399, 154] width 87 height 46
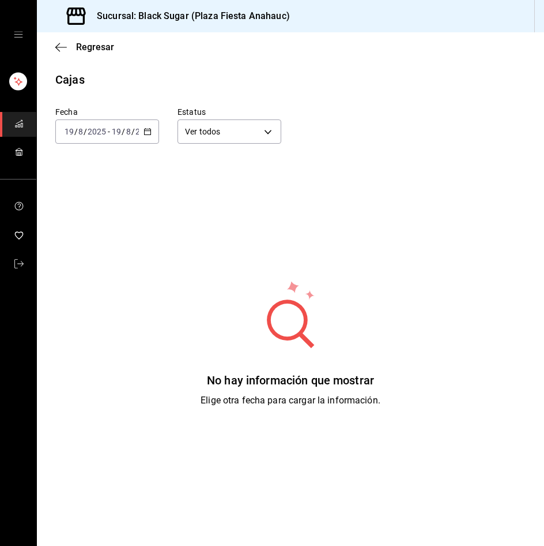
click at [120, 132] on input "19" at bounding box center [116, 131] width 10 height 9
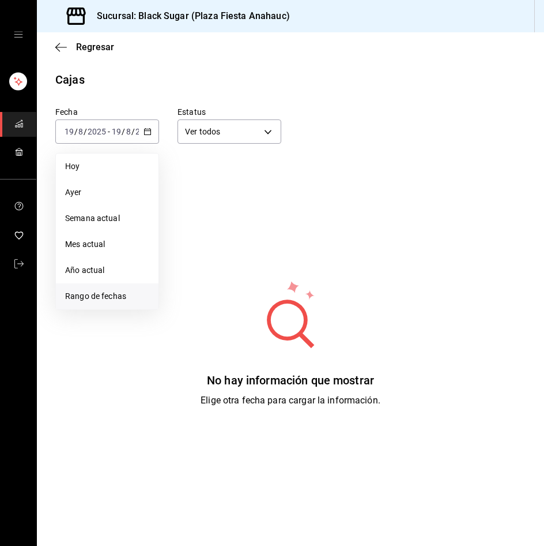
click at [122, 293] on span "Rango de fechas" at bounding box center [107, 296] width 84 height 12
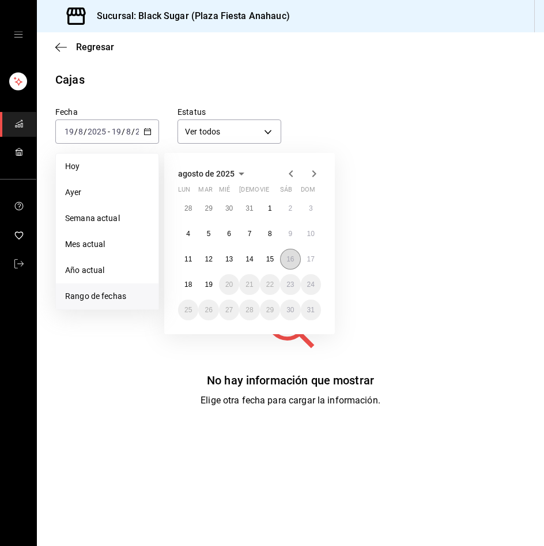
click at [286, 260] on button "16" at bounding box center [290, 259] width 20 height 21
click at [186, 277] on button "18" at bounding box center [188, 284] width 20 height 21
click at [285, 256] on button "16" at bounding box center [290, 259] width 20 height 21
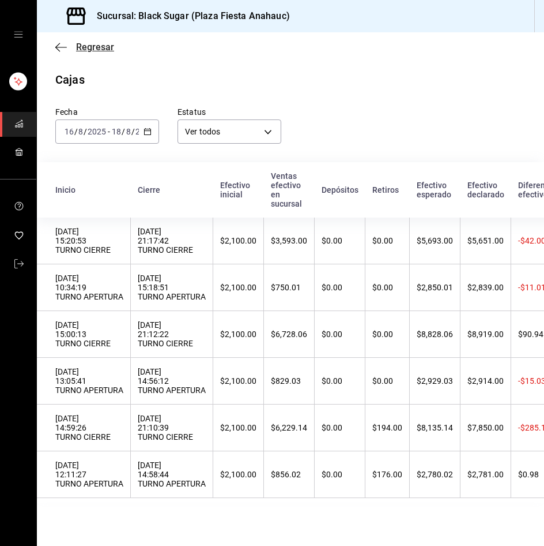
click at [89, 45] on span "Regresar" at bounding box center [95, 47] width 38 height 11
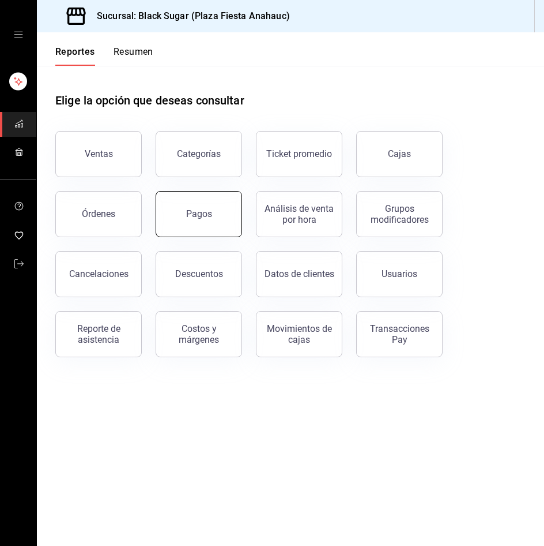
click at [178, 232] on button "Pagos" at bounding box center [199, 214] width 87 height 46
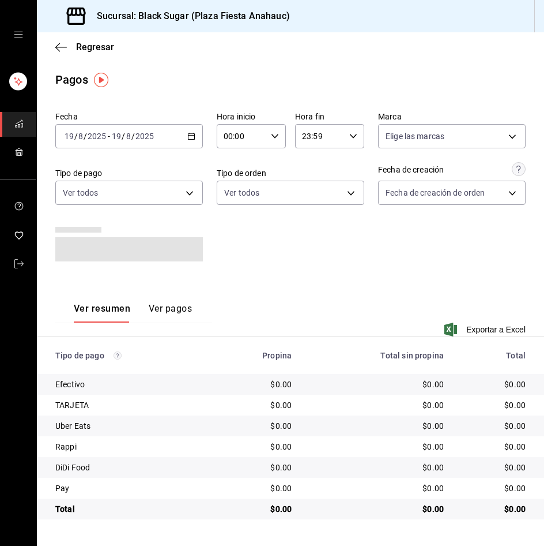
click at [115, 136] on input "19" at bounding box center [116, 136] width 10 height 9
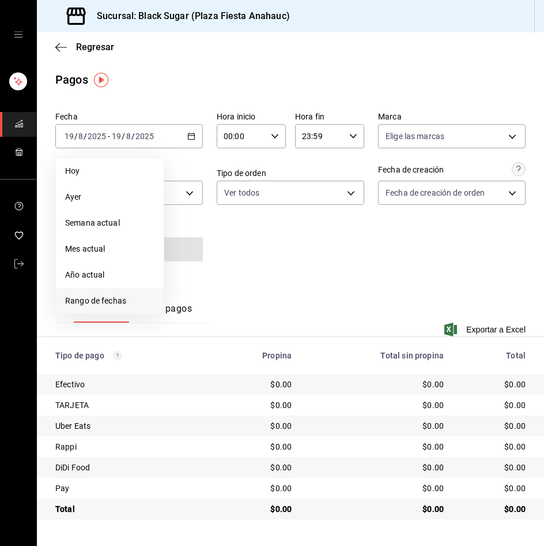
click at [118, 296] on span "Rango de fechas" at bounding box center [109, 301] width 89 height 12
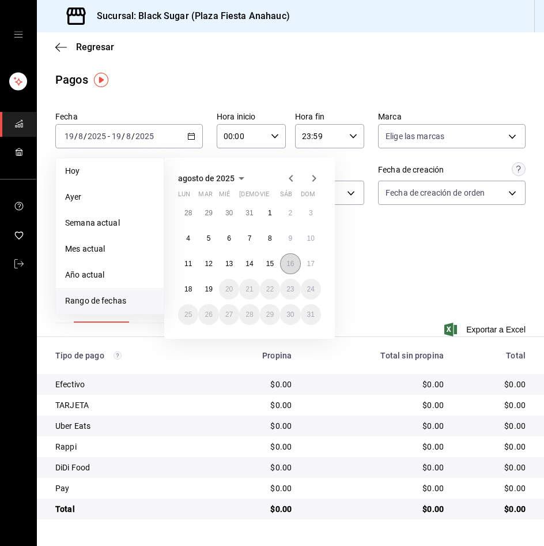
click at [290, 264] on abbr "16" at bounding box center [290, 264] width 7 height 8
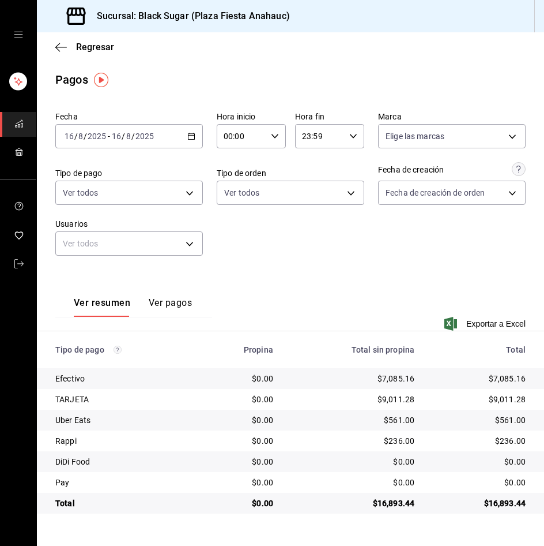
click at [121, 138] on input "16" at bounding box center [116, 136] width 10 height 9
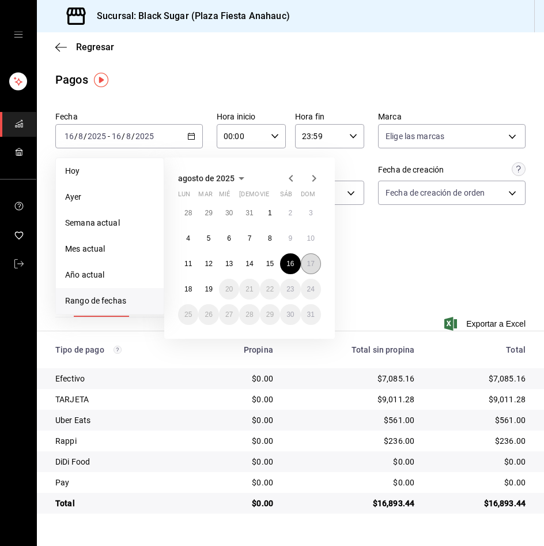
click at [313, 262] on button "17" at bounding box center [311, 263] width 20 height 21
click at [313, 262] on abbr "17" at bounding box center [310, 264] width 7 height 8
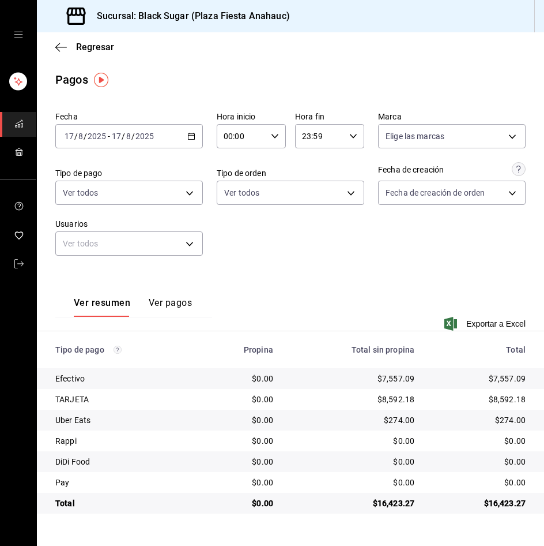
click at [152, 143] on div "2025-08-17 17 / 8 / 2025 - 2025-08-17 17 / 8 / 2025" at bounding box center [129, 136] width 148 height 24
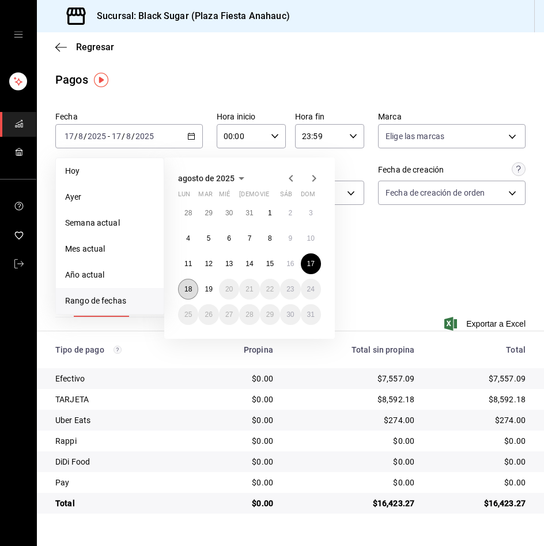
click at [179, 290] on button "18" at bounding box center [188, 289] width 20 height 21
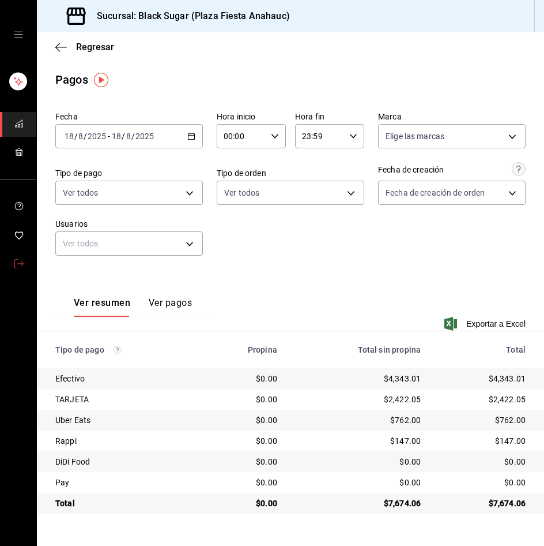
click at [14, 256] on link "mailbox folders" at bounding box center [18, 264] width 36 height 25
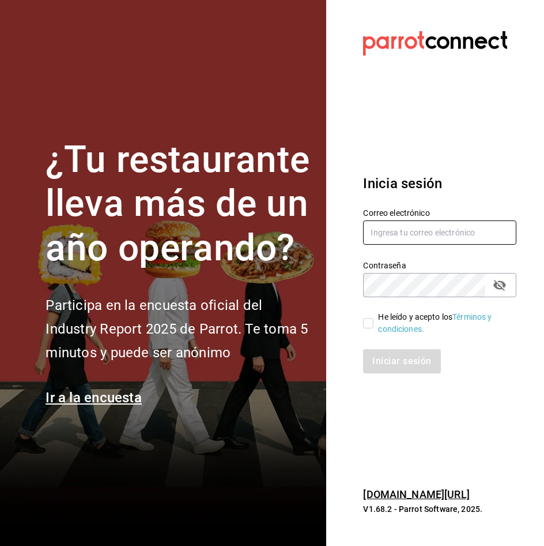
drag, startPoint x: 445, startPoint y: 263, endPoint x: 402, endPoint y: 241, distance: 48.8
click at [402, 241] on input "text" at bounding box center [439, 232] width 153 height 24
click at [414, 235] on input "anahuac_re@bs.com" at bounding box center [439, 232] width 153 height 24
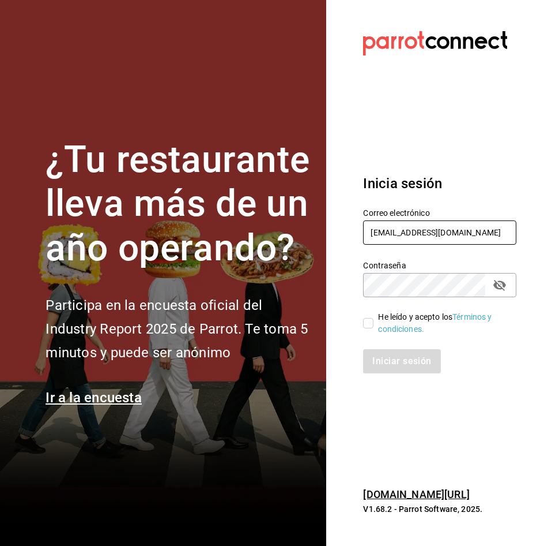
type input "GALERIAS_2@BS.COM"
click at [367, 323] on input "He leído y acepto los Términos y condiciones." at bounding box center [368, 323] width 10 height 10
checkbox input "true"
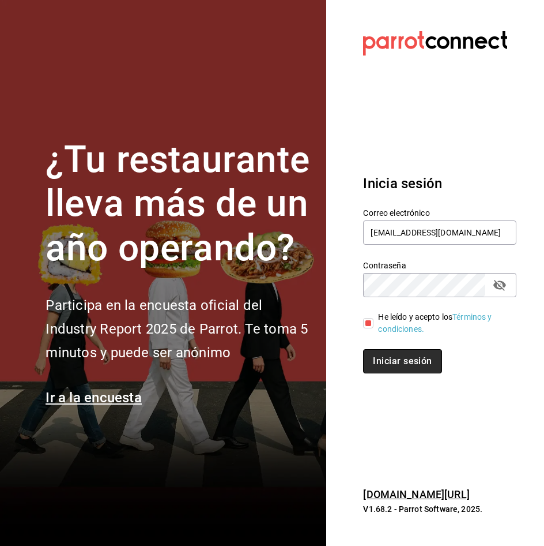
click at [389, 366] on button "Iniciar sesión" at bounding box center [402, 361] width 78 height 24
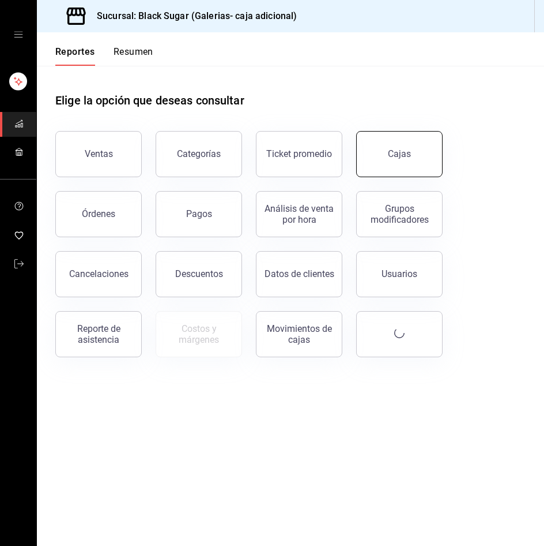
click at [400, 163] on button "Cajas" at bounding box center [399, 154] width 87 height 46
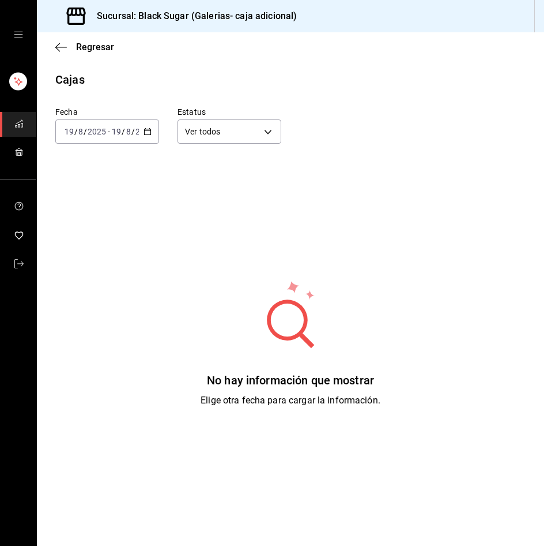
click at [114, 133] on input "19" at bounding box center [116, 131] width 10 height 9
click at [99, 310] on div "Fecha [DATE] [DATE] - [DATE] [DATE] [DATE] [DATE] Semana actual Mes actual Año …" at bounding box center [290, 287] width 471 height 399
click at [100, 138] on div "[DATE] [DATE] - [DATE] [DATE]" at bounding box center [107, 131] width 104 height 24
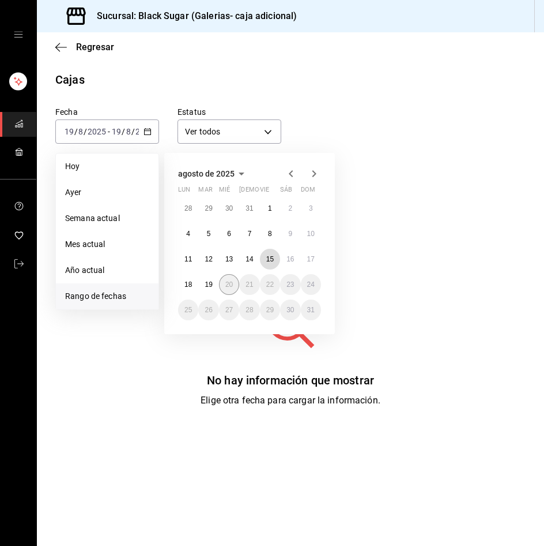
drag, startPoint x: 268, startPoint y: 261, endPoint x: 235, endPoint y: 279, distance: 37.4
click at [268, 261] on abbr "15" at bounding box center [269, 259] width 7 height 8
click at [195, 292] on div "28 29 30 31 1 2 3 4 5 6 7 8 9 10 11 12 13 14 15 16 17 18 19 20 21 22 23 24 25 2…" at bounding box center [249, 259] width 143 height 122
click at [193, 285] on button "18" at bounding box center [188, 284] width 20 height 21
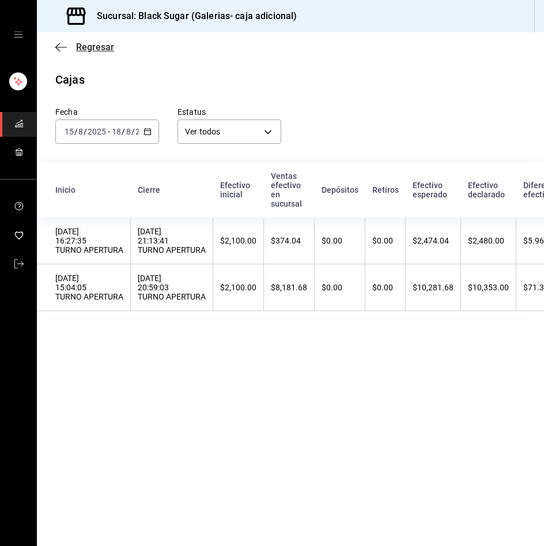
click at [88, 44] on span "Regresar" at bounding box center [95, 47] width 38 height 11
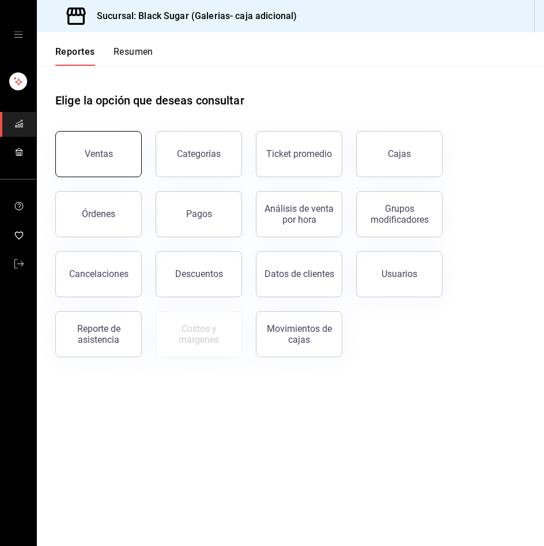
click at [108, 160] on button "Ventas" at bounding box center [98, 154] width 87 height 46
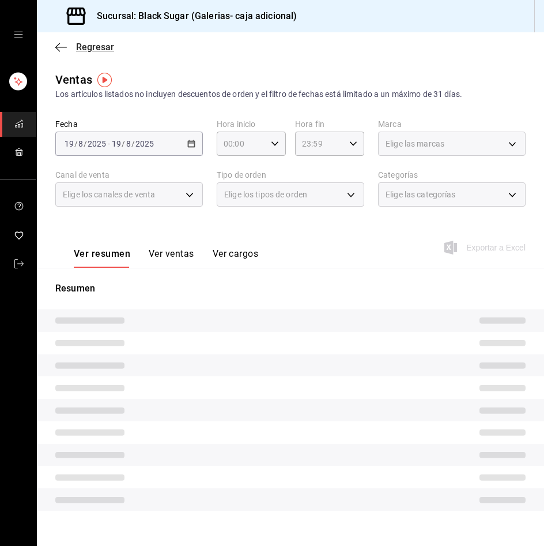
click at [90, 44] on span "Regresar" at bounding box center [95, 47] width 38 height 11
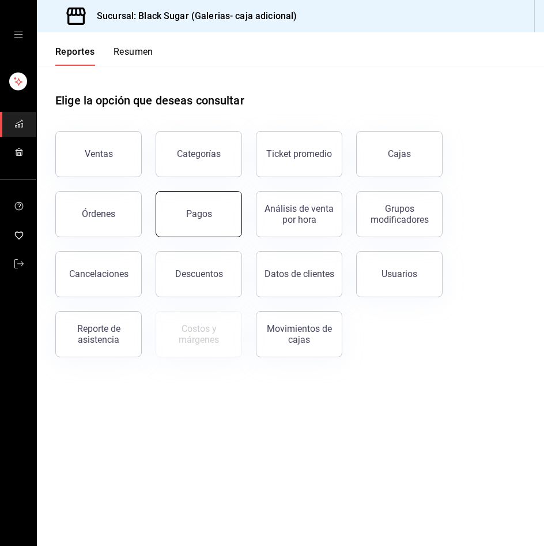
click at [205, 214] on div "Pagos" at bounding box center [199, 213] width 26 height 11
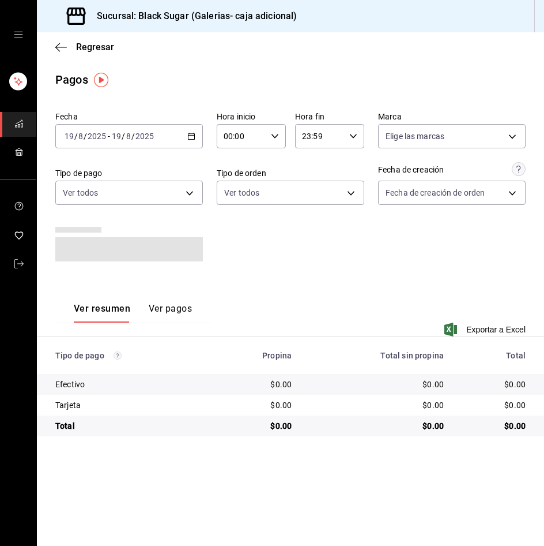
click at [146, 129] on div "[DATE] [DATE] - [DATE] [DATE]" at bounding box center [129, 136] width 148 height 24
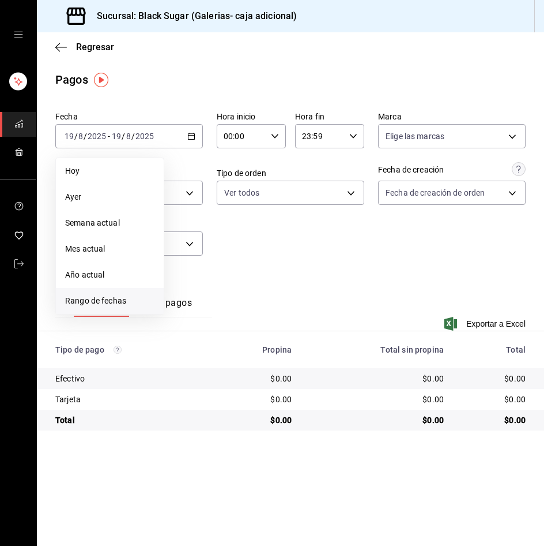
click at [139, 298] on span "Rango de fechas" at bounding box center [109, 301] width 89 height 12
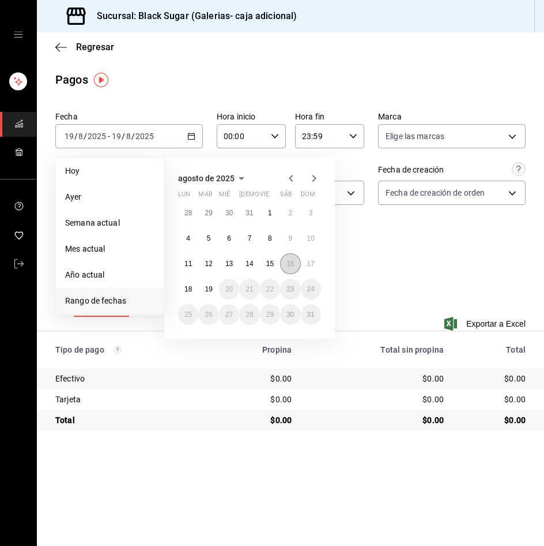
click at [288, 264] on abbr "16" at bounding box center [290, 264] width 7 height 8
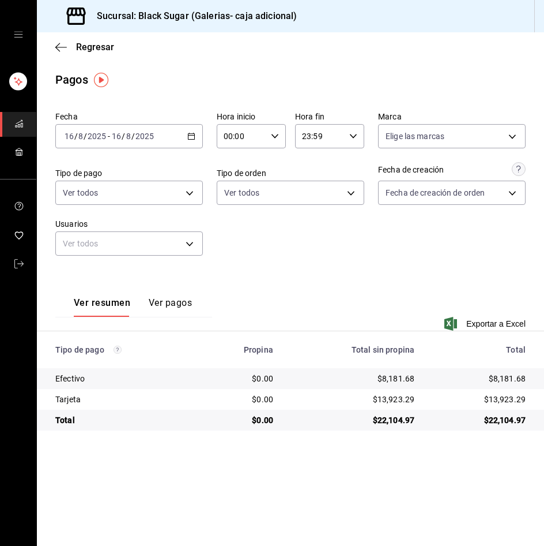
click at [123, 122] on div "Fecha [DATE] [DATE] - [DATE] [DATE]" at bounding box center [129, 129] width 148 height 37
click at [123, 135] on span "/" at bounding box center [123, 136] width 3 height 9
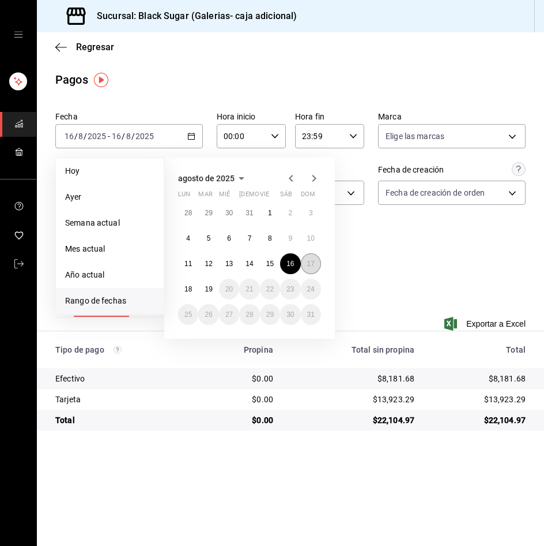
click at [306, 257] on button "17" at bounding box center [311, 263] width 20 height 21
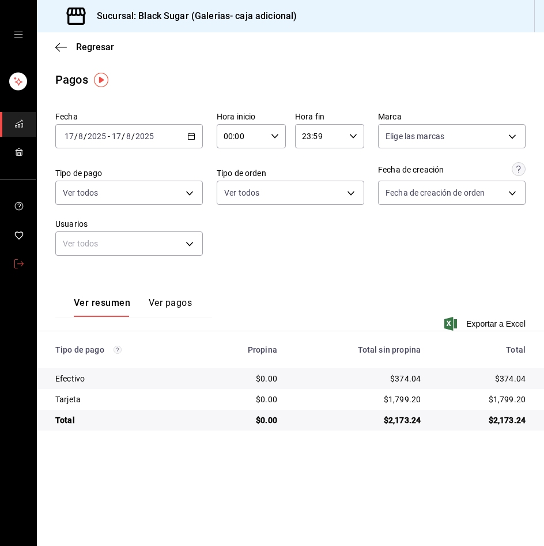
click at [10, 263] on link "mailbox folders" at bounding box center [18, 264] width 36 height 25
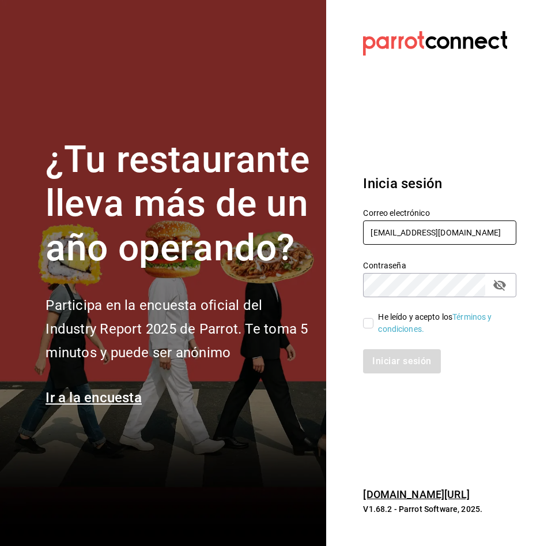
click at [451, 226] on input "[EMAIL_ADDRESS][DOMAIN_NAME]" at bounding box center [439, 232] width 153 height 24
type input "[EMAIL_ADDRESS][DOMAIN_NAME]"
click at [371, 323] on input "He leído y acepto los Términos y condiciones." at bounding box center [368, 323] width 10 height 10
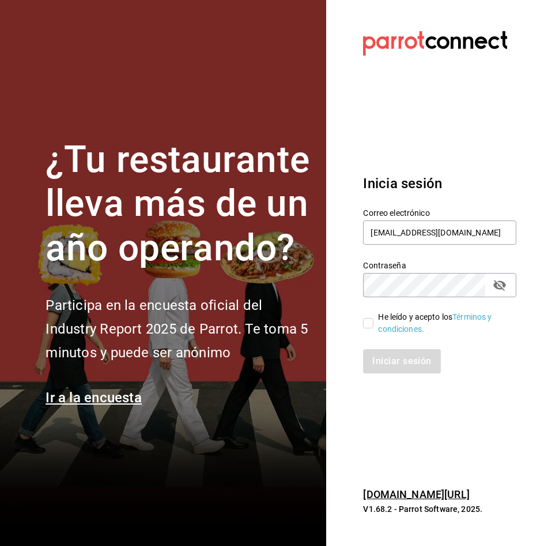
checkbox input "true"
click at [389, 356] on button "Iniciar sesión" at bounding box center [402, 361] width 78 height 24
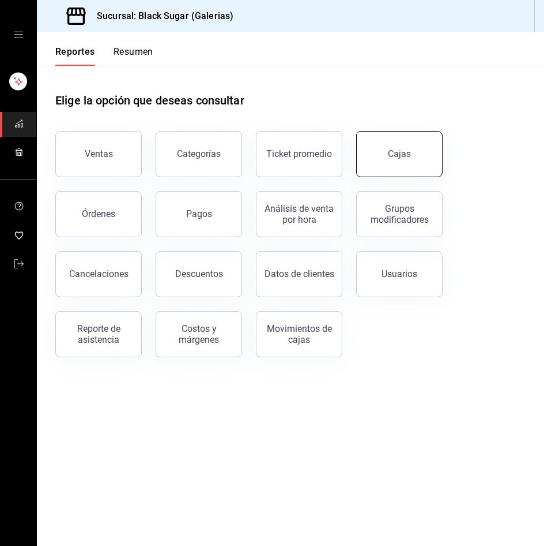
click at [430, 164] on button "Cajas" at bounding box center [399, 154] width 87 height 46
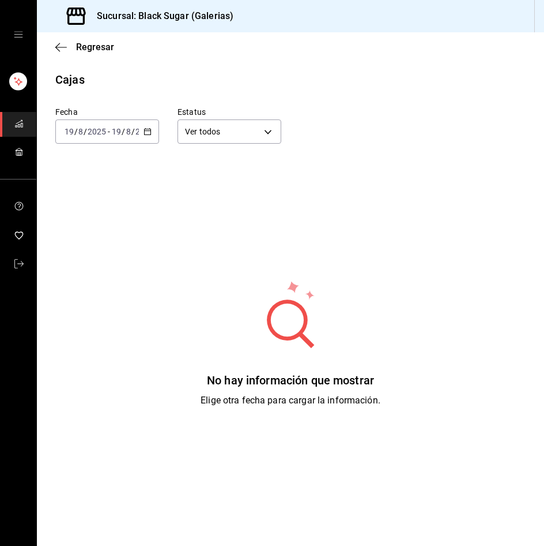
click at [122, 129] on span "/" at bounding box center [123, 131] width 3 height 9
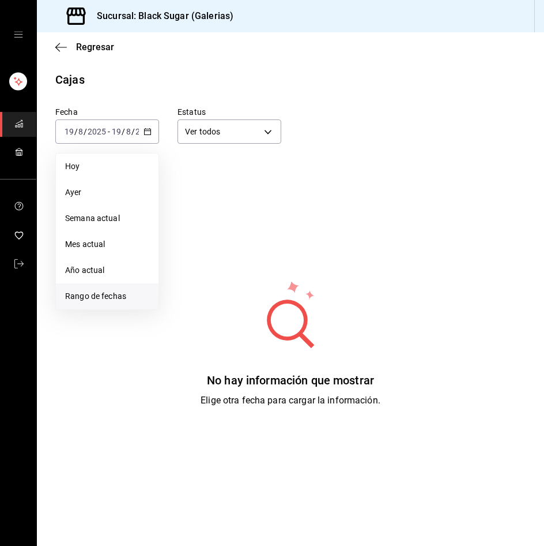
click at [123, 300] on span "Rango de fechas" at bounding box center [107, 296] width 84 height 12
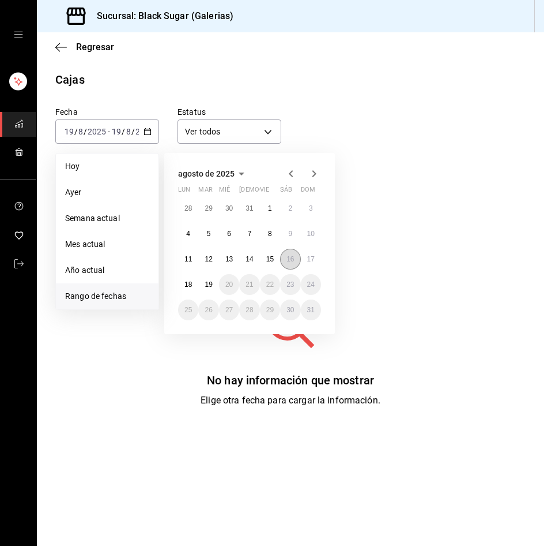
click at [288, 260] on abbr "16" at bounding box center [290, 259] width 7 height 8
click at [196, 284] on button "18" at bounding box center [188, 284] width 20 height 21
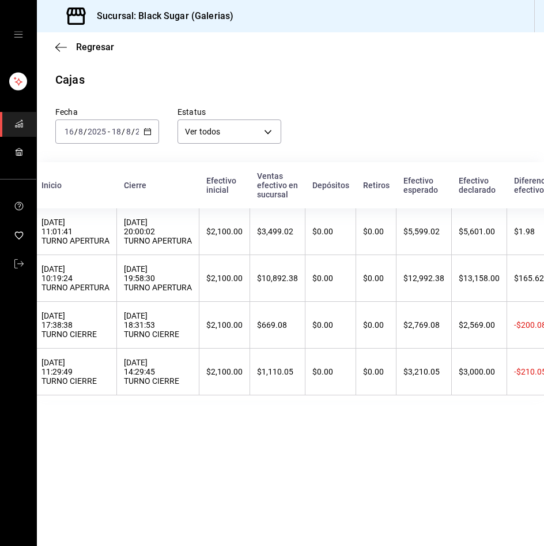
scroll to position [0, 20]
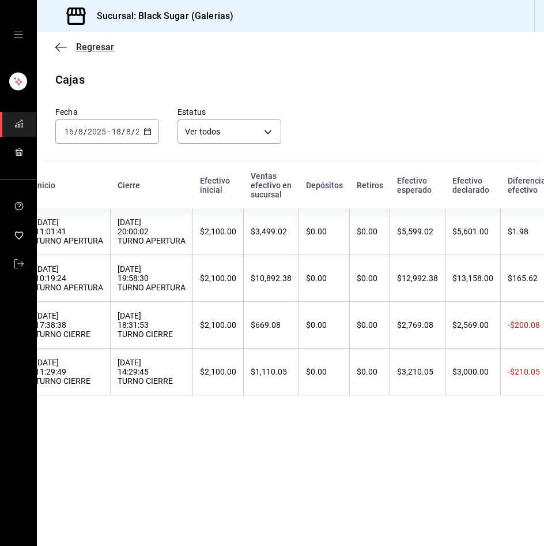
click at [95, 42] on span "Regresar" at bounding box center [95, 47] width 38 height 11
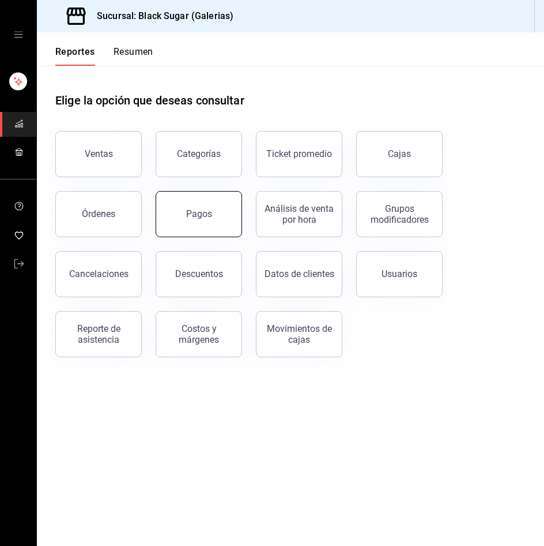
click at [183, 234] on button "Pagos" at bounding box center [199, 214] width 87 height 46
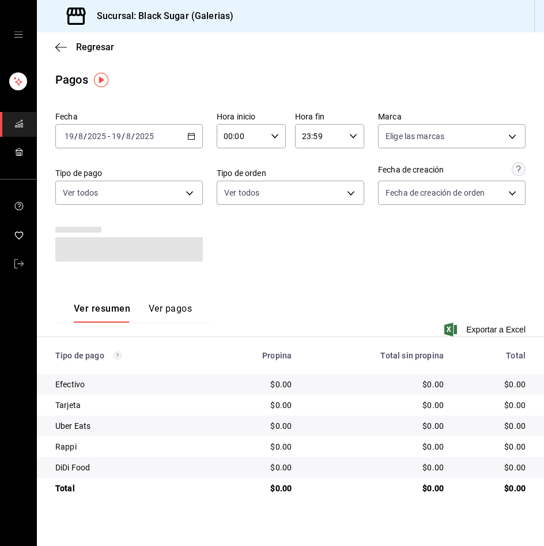
click at [122, 138] on span "/" at bounding box center [123, 136] width 3 height 9
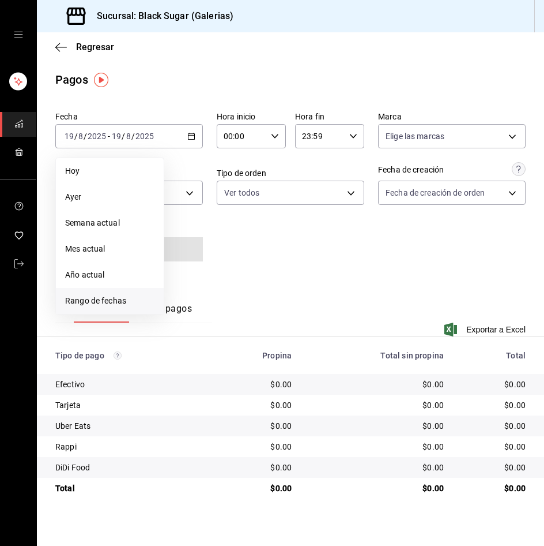
click at [139, 303] on span "Rango de fechas" at bounding box center [109, 301] width 89 height 12
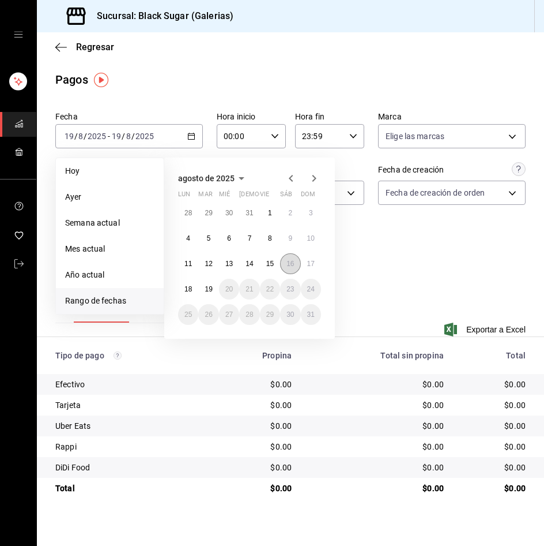
click at [287, 264] on abbr "16" at bounding box center [290, 264] width 7 height 8
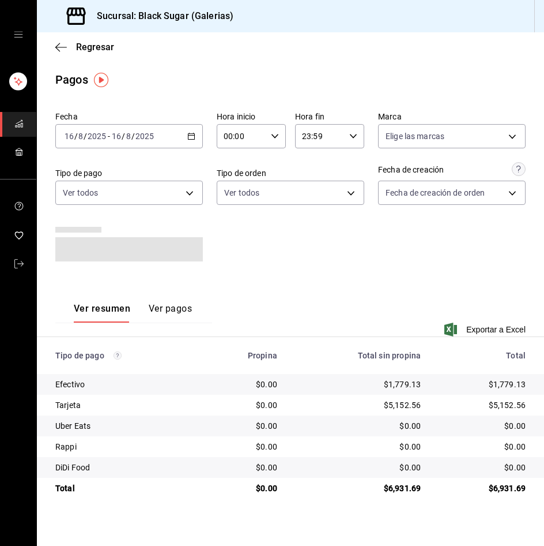
click at [87, 143] on div "[DATE] [DATE] - [DATE] [DATE]" at bounding box center [129, 136] width 148 height 24
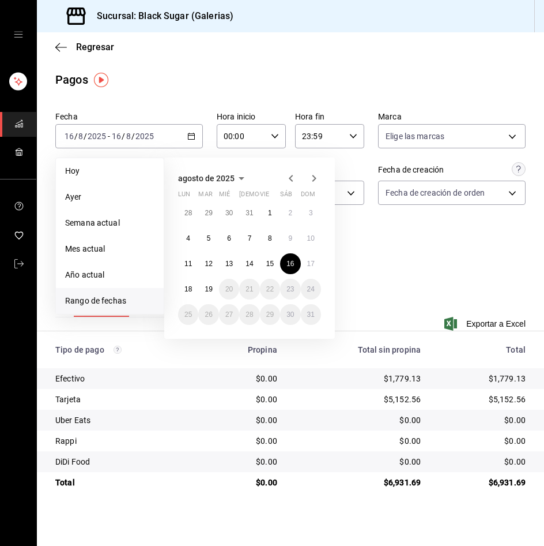
click at [307, 261] on abbr "17" at bounding box center [310, 264] width 7 height 8
click at [312, 263] on abbr "17" at bounding box center [310, 264] width 7 height 8
click at [312, 263] on div "Fecha [DATE] [DATE] - [DATE] [DATE] [DATE] [DATE] Semana actual Mes actual Año …" at bounding box center [290, 188] width 471 height 163
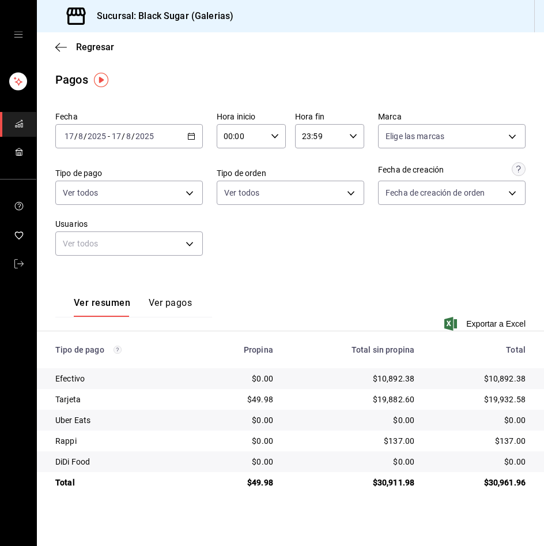
click at [116, 134] on input "17" at bounding box center [116, 136] width 10 height 9
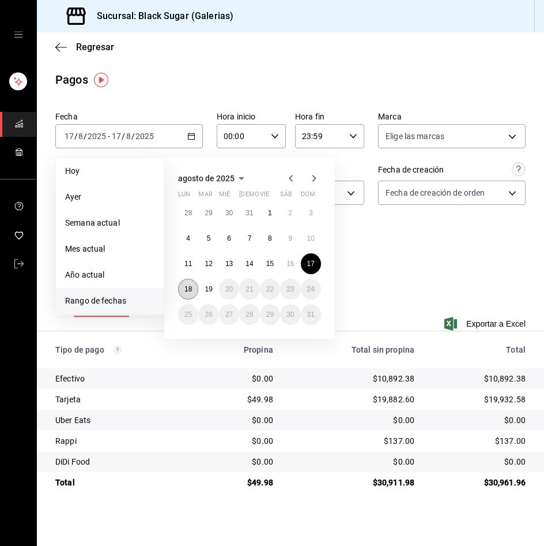
click at [187, 292] on abbr "18" at bounding box center [188, 289] width 7 height 8
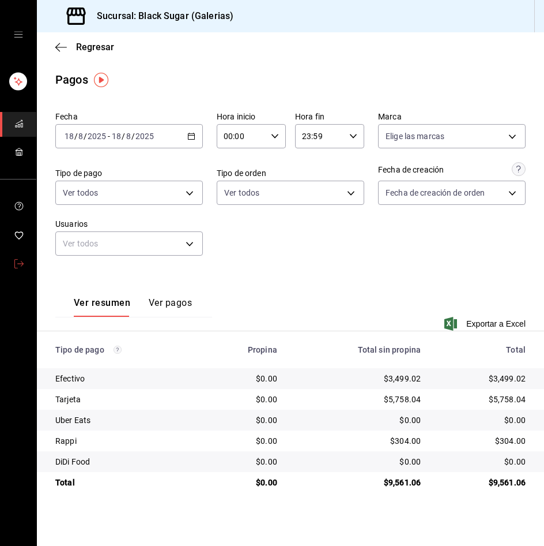
click at [21, 273] on link "mailbox folders" at bounding box center [18, 264] width 36 height 25
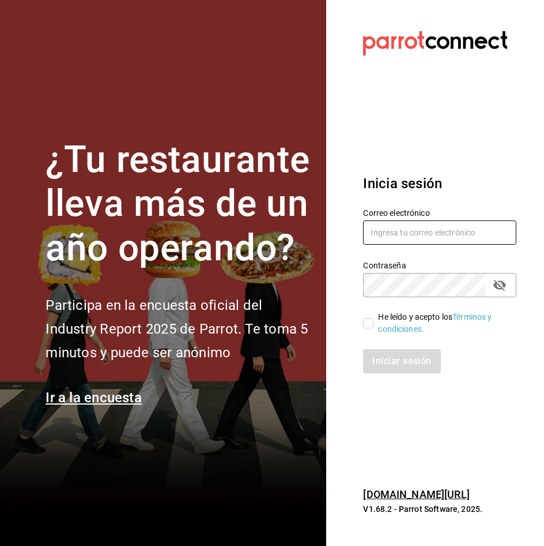
type input "[EMAIL_ADDRESS][DOMAIN_NAME]"
